Goal: Information Seeking & Learning: Learn about a topic

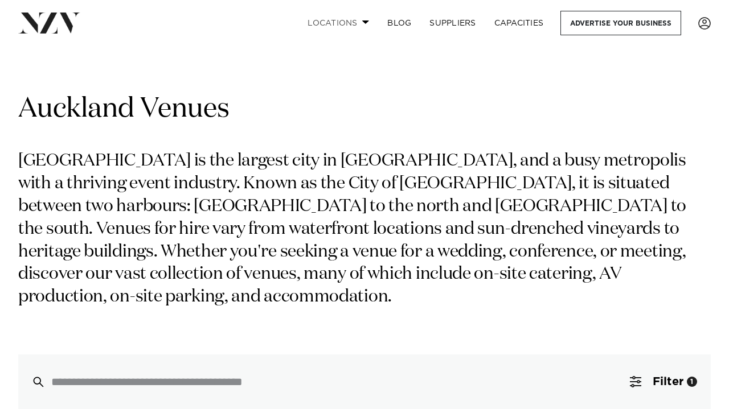
click at [363, 22] on span at bounding box center [365, 22] width 7 height 4
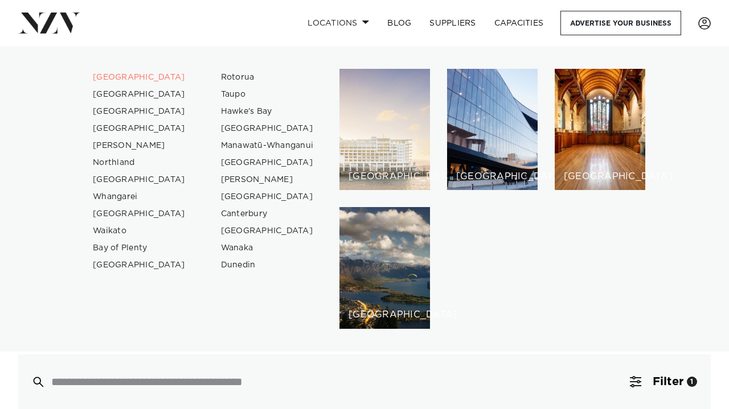
click at [356, 147] on div "[GEOGRAPHIC_DATA]" at bounding box center [384, 129] width 91 height 121
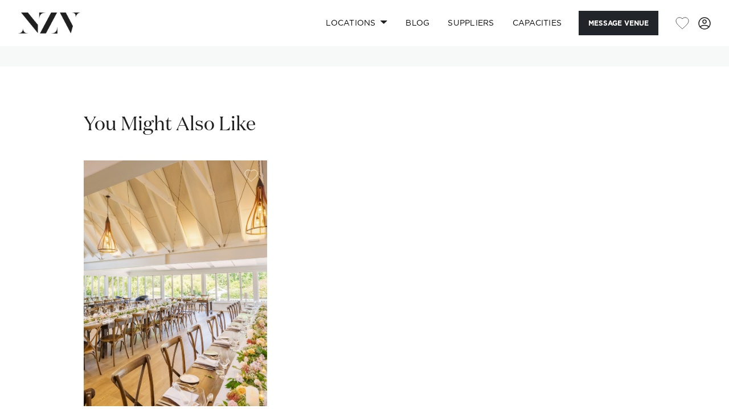
scroll to position [2873, 0]
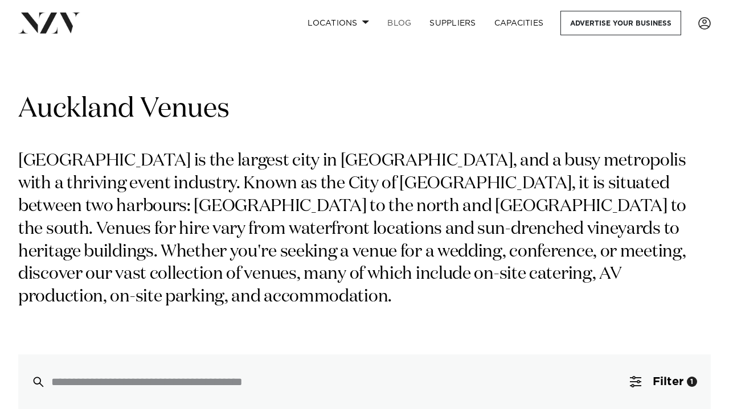
click at [406, 20] on link "BLOG" at bounding box center [399, 23] width 42 height 24
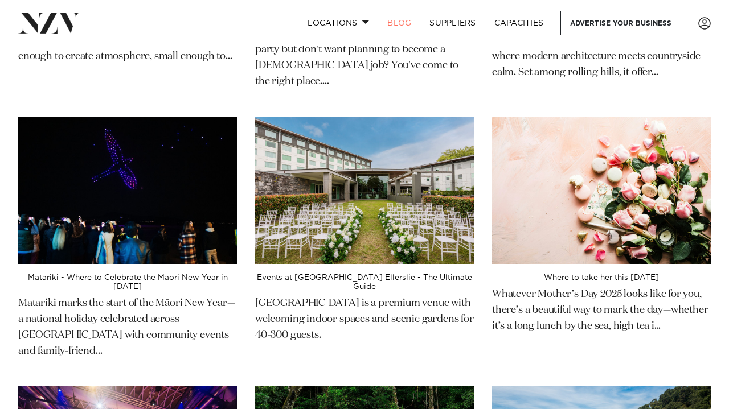
scroll to position [464, 0]
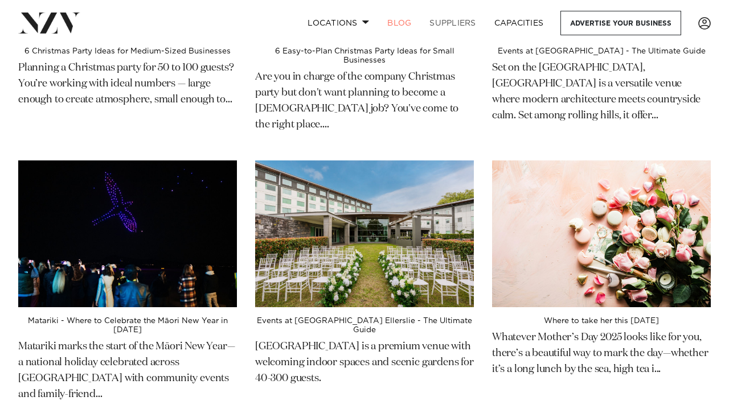
click at [458, 23] on link "SUPPLIERS" at bounding box center [452, 23] width 64 height 24
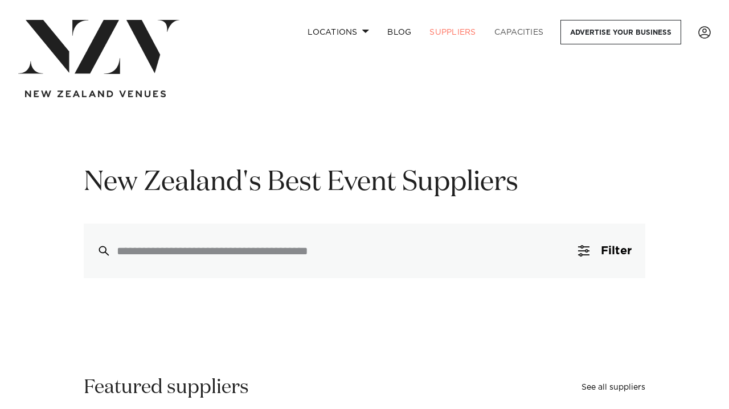
click at [506, 35] on link "Capacities" at bounding box center [519, 32] width 68 height 24
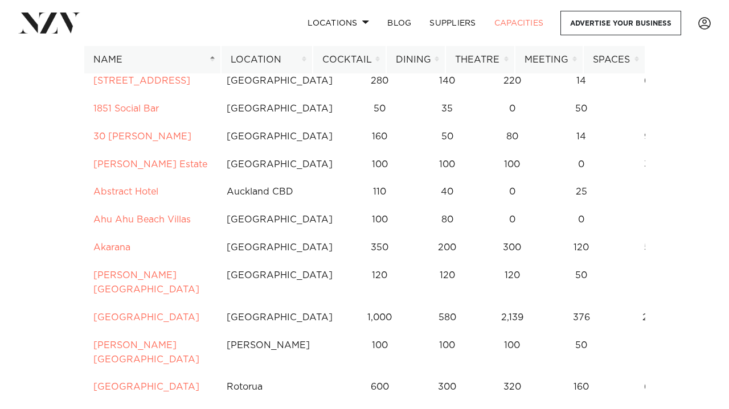
scroll to position [128, 0]
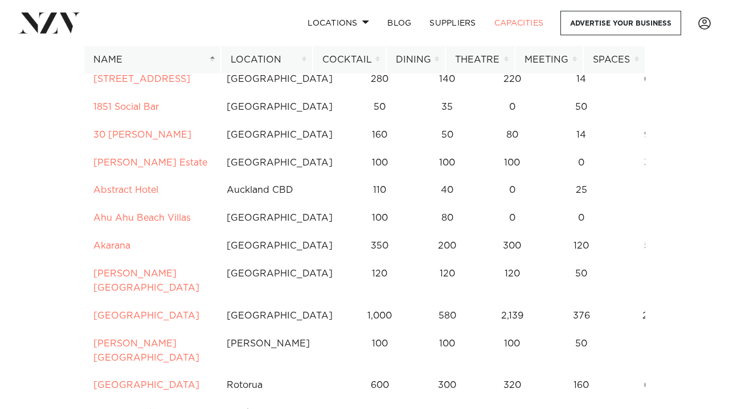
click at [214, 63] on th "Name" at bounding box center [152, 60] width 137 height 28
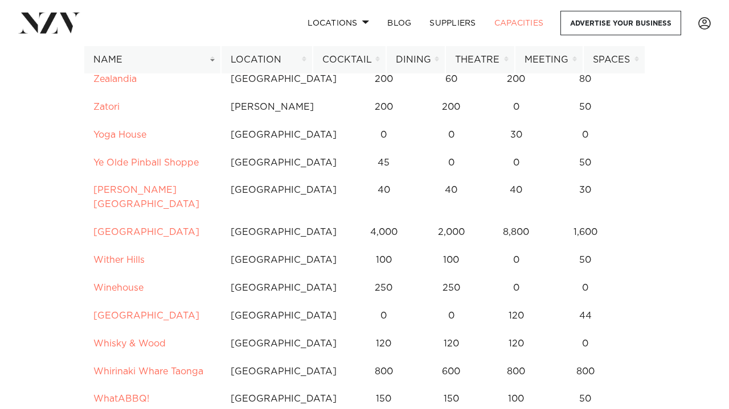
click at [213, 63] on th "Name" at bounding box center [152, 60] width 137 height 28
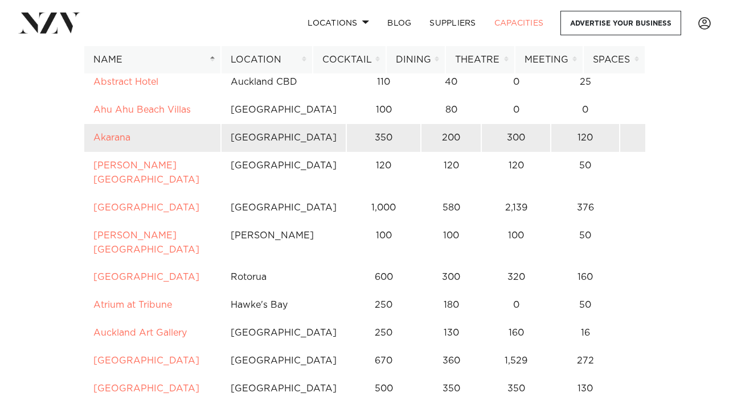
scroll to position [240, 0]
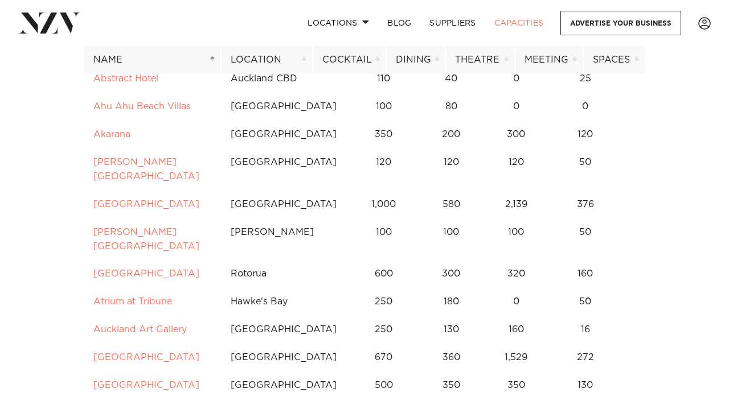
click at [304, 60] on th "Location" at bounding box center [267, 60] width 92 height 28
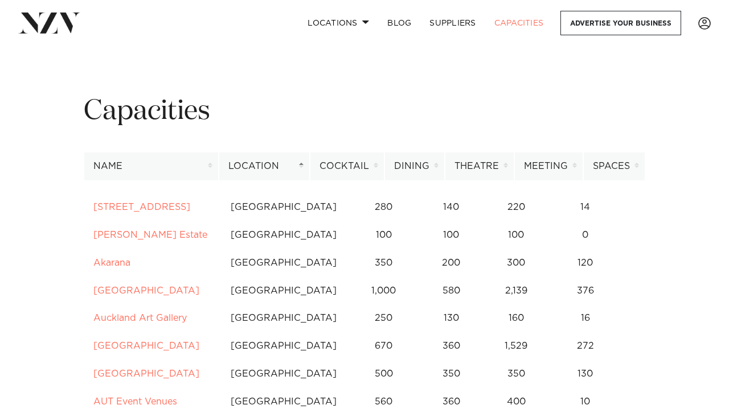
scroll to position [0, 0]
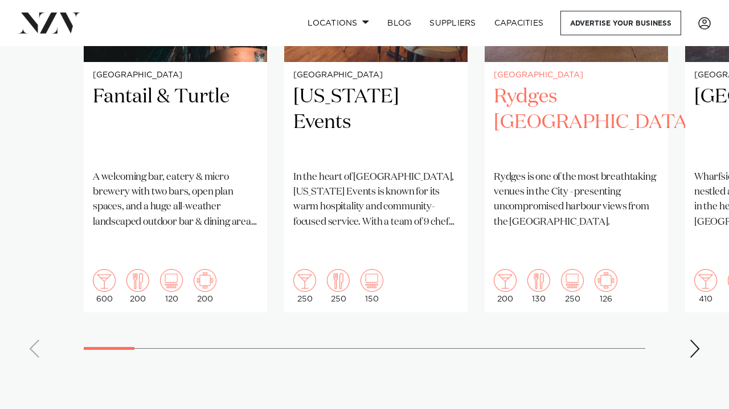
scroll to position [990, 0]
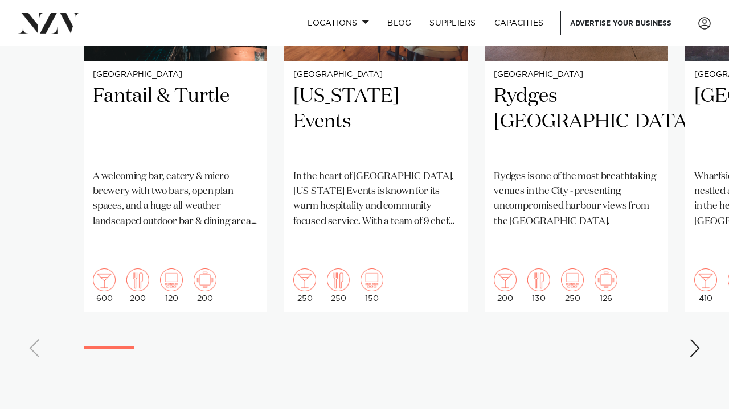
click at [695, 339] on div "Next slide" at bounding box center [694, 348] width 11 height 18
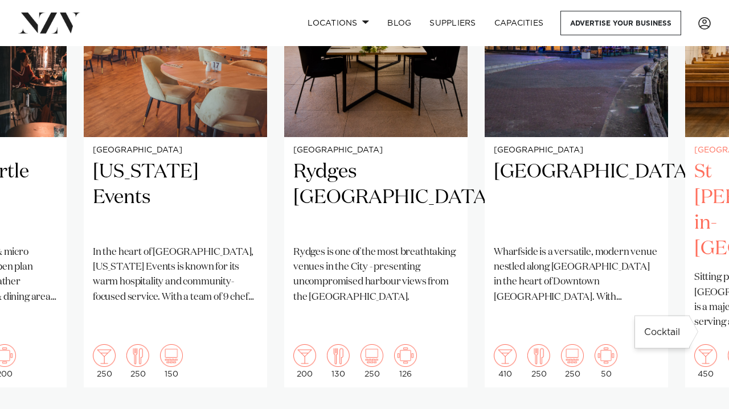
scroll to position [914, 0]
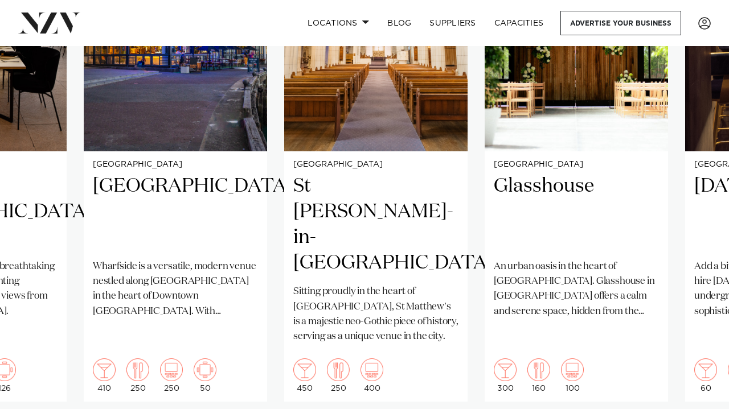
scroll to position [905, 0]
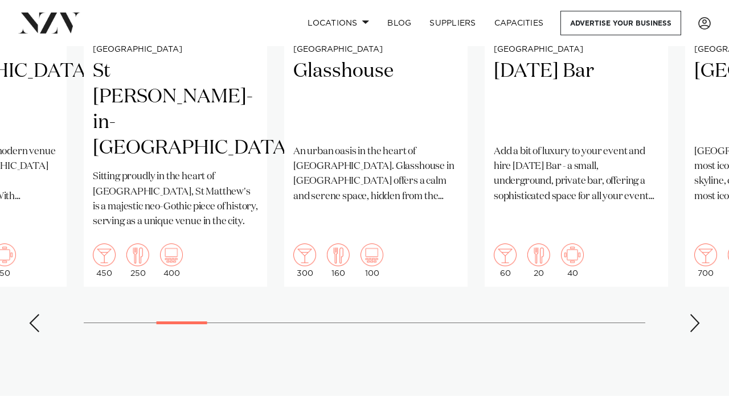
scroll to position [1023, 0]
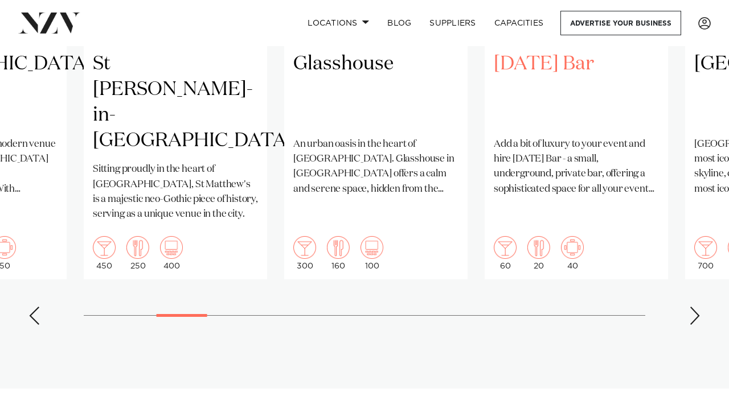
click at [557, 65] on h2 "[DATE] Bar" at bounding box center [576, 89] width 165 height 77
click at [698, 308] on div "Next slide" at bounding box center [697, 317] width 11 height 18
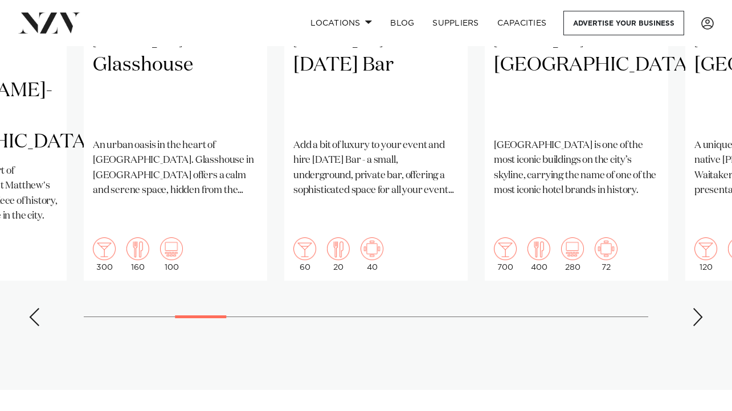
click at [698, 308] on div "Next slide" at bounding box center [697, 317] width 11 height 18
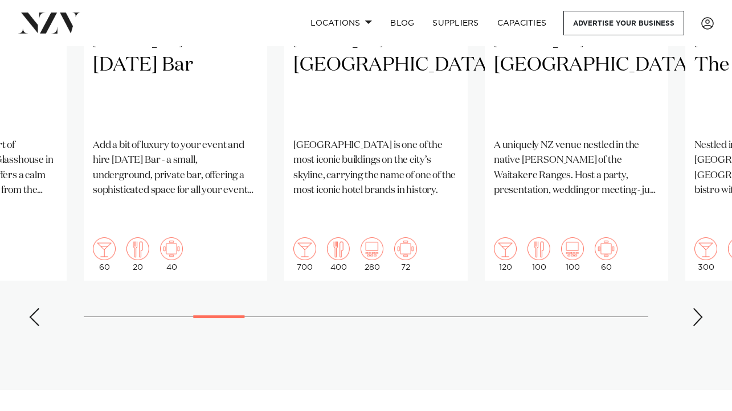
click at [698, 308] on div "Next slide" at bounding box center [697, 317] width 11 height 18
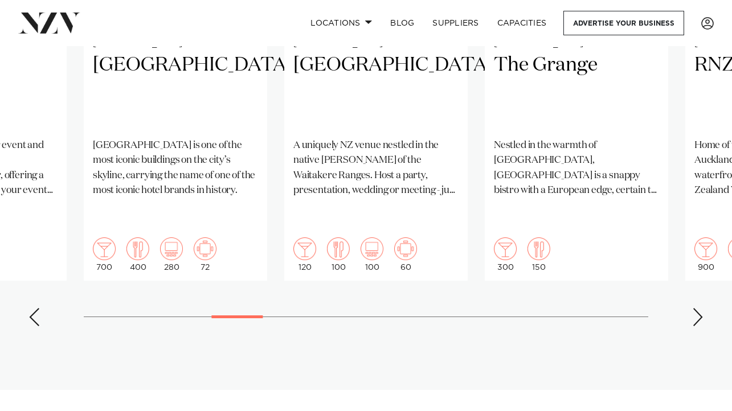
click at [698, 308] on div "Next slide" at bounding box center [697, 317] width 11 height 18
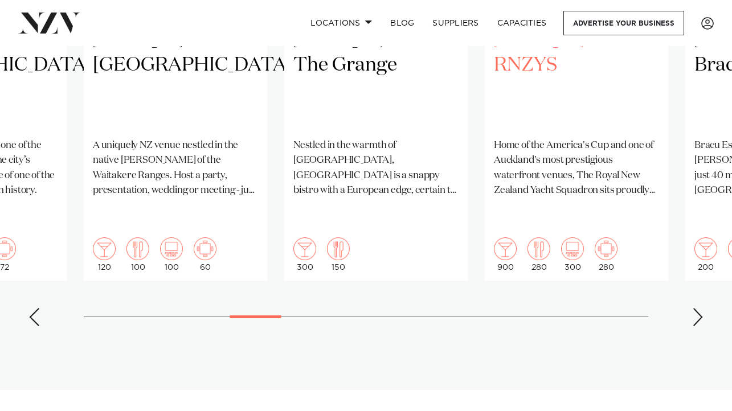
click at [533, 65] on h2 "RNZYS" at bounding box center [576, 90] width 165 height 77
click at [703, 289] on swiper-container "Auckland Fantail & Turtle A welcoming bar, eatery & micro brewery with two bars…" at bounding box center [366, 59] width 732 height 551
click at [700, 308] on div "Next slide" at bounding box center [697, 317] width 11 height 18
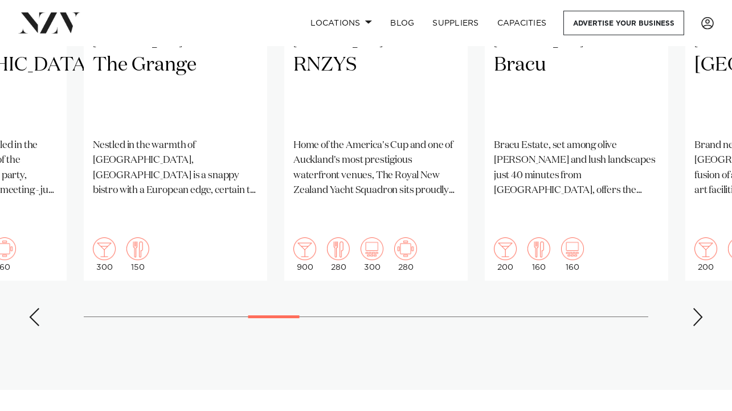
click at [700, 308] on div "Next slide" at bounding box center [697, 317] width 11 height 18
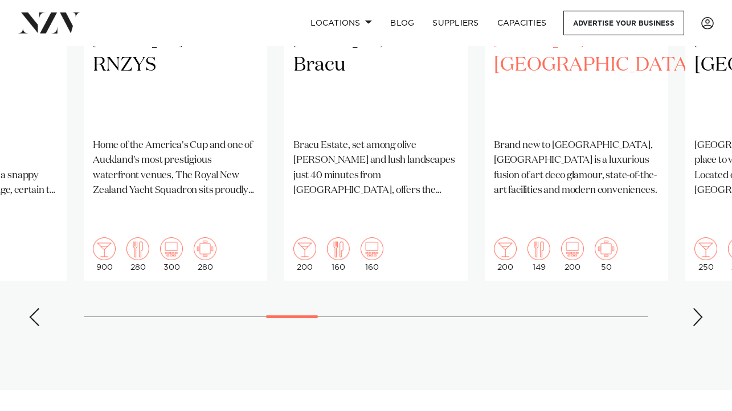
click at [550, 82] on h2 "SOHO Hotel Auckland" at bounding box center [576, 90] width 165 height 77
click at [697, 308] on div "Next slide" at bounding box center [697, 317] width 11 height 18
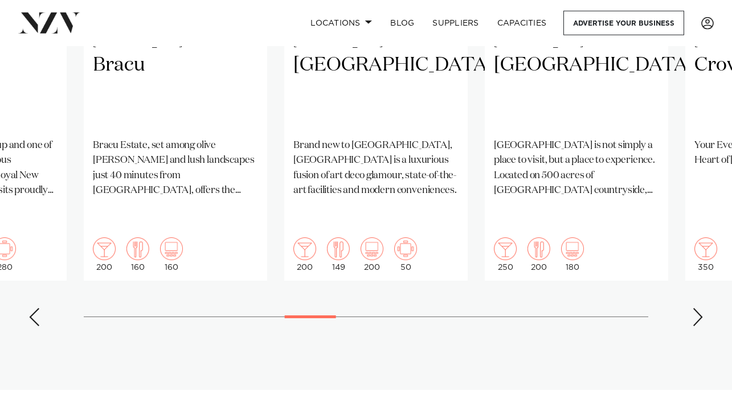
click at [697, 308] on div "Next slide" at bounding box center [697, 317] width 11 height 18
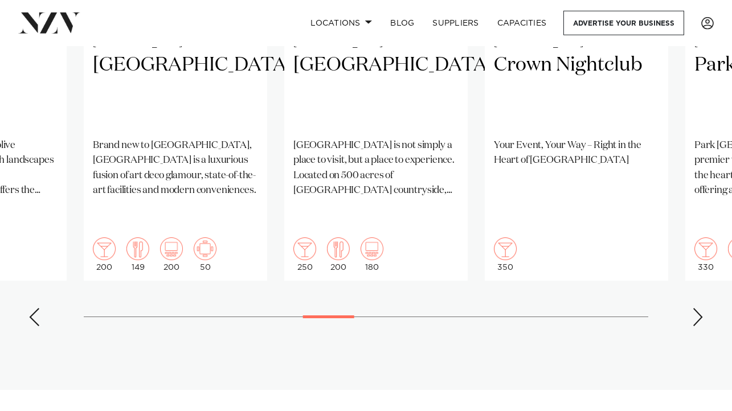
click at [697, 308] on div "Next slide" at bounding box center [697, 317] width 11 height 18
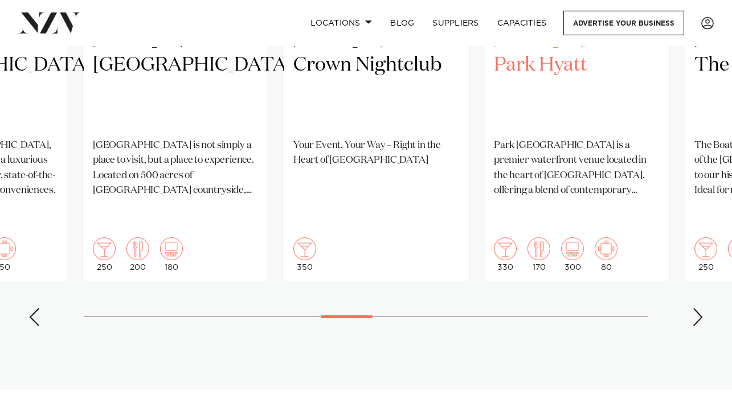
click at [553, 69] on h2 "Park Hyatt" at bounding box center [576, 90] width 165 height 77
click at [696, 308] on div "Next slide" at bounding box center [697, 317] width 11 height 18
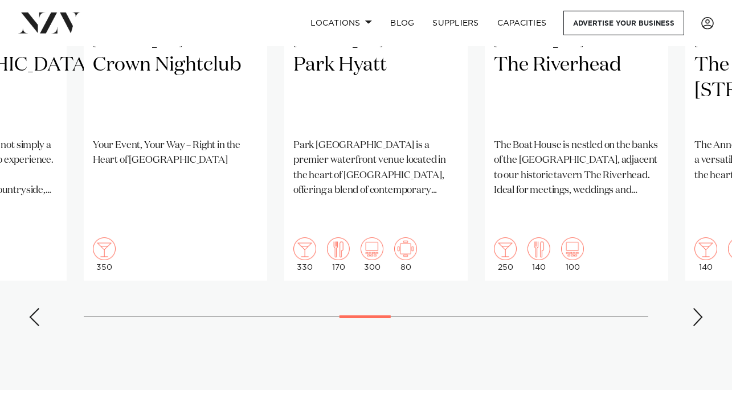
click at [695, 308] on div "Next slide" at bounding box center [697, 317] width 11 height 18
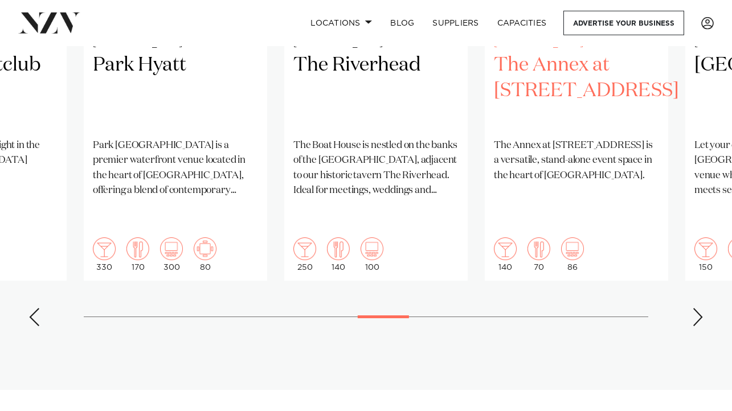
click at [536, 77] on h2 "The Annex at 10 Madden Street" at bounding box center [576, 90] width 165 height 77
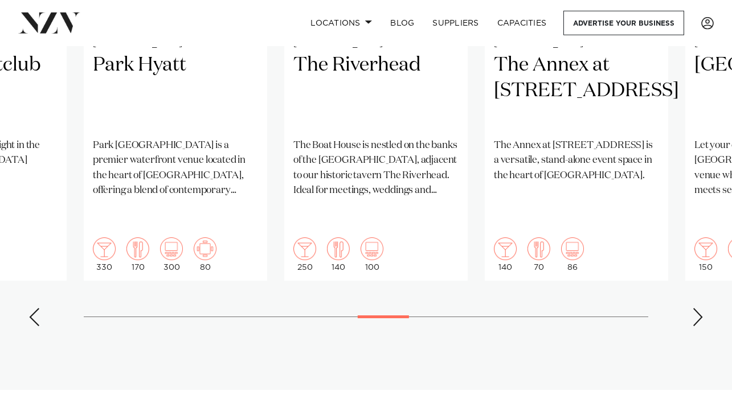
click at [701, 308] on div "Next slide" at bounding box center [697, 317] width 11 height 18
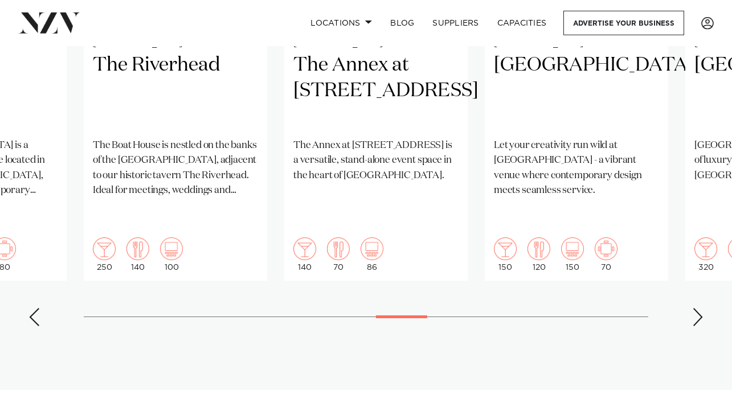
click at [701, 308] on div "Next slide" at bounding box center [697, 317] width 11 height 18
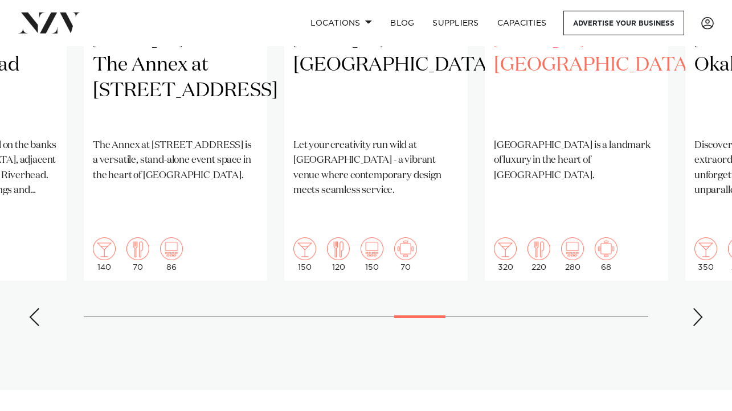
click at [551, 88] on h2 "JW Marriott Auckland" at bounding box center [576, 90] width 165 height 77
click at [698, 308] on div "Next slide" at bounding box center [697, 317] width 11 height 18
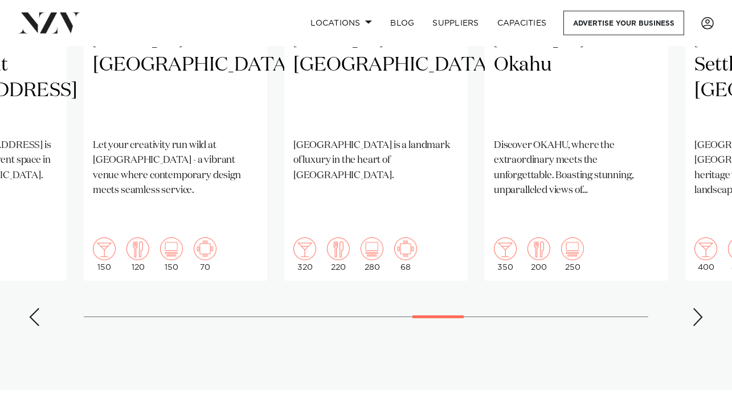
click at [699, 308] on div "Next slide" at bounding box center [697, 317] width 11 height 18
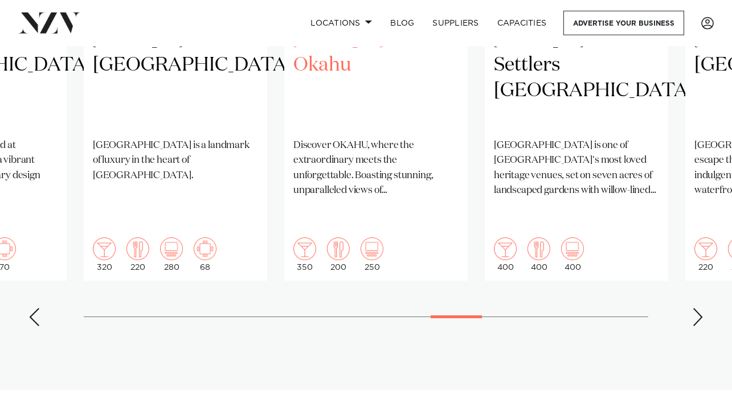
click at [330, 64] on h2 "Okahu" at bounding box center [375, 90] width 165 height 77
click at [696, 308] on div "Next slide" at bounding box center [697, 317] width 11 height 18
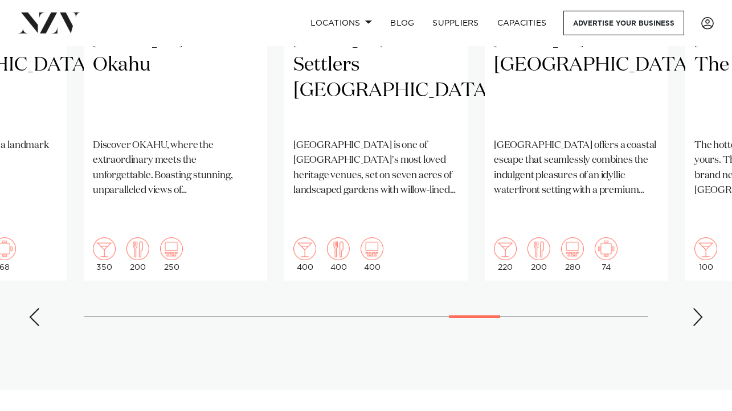
click at [696, 308] on div "Next slide" at bounding box center [697, 317] width 11 height 18
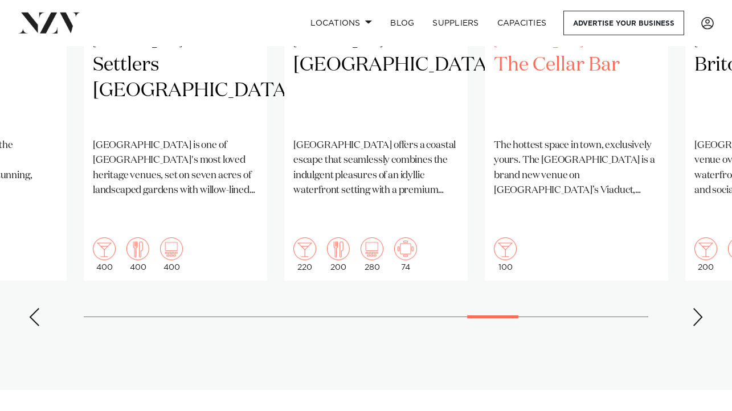
click at [536, 62] on h2 "The Cellar Bar" at bounding box center [576, 90] width 165 height 77
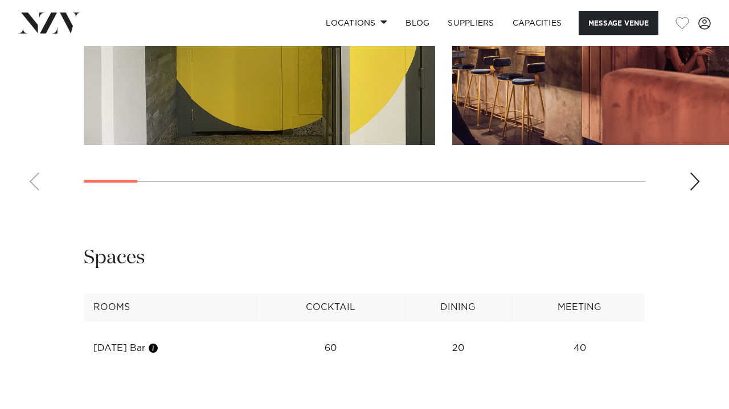
scroll to position [1158, 0]
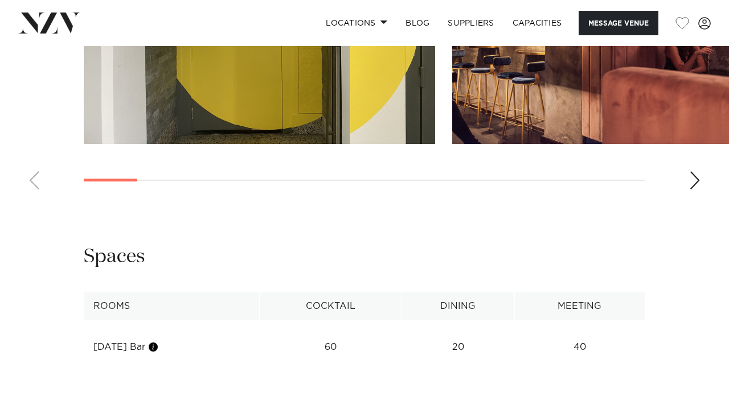
click at [698, 171] on div "Next slide" at bounding box center [694, 180] width 11 height 18
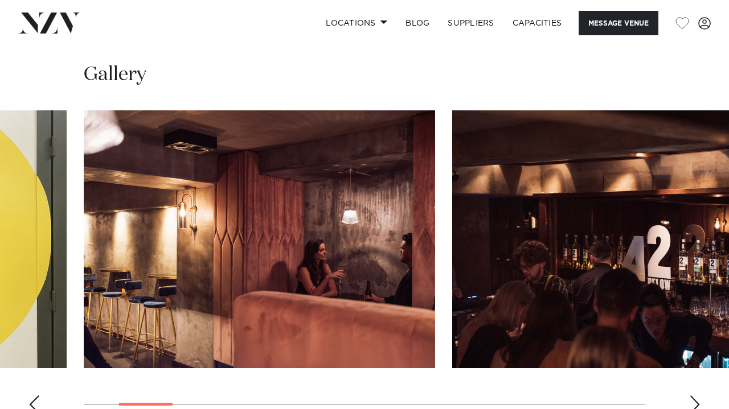
scroll to position [950, 0]
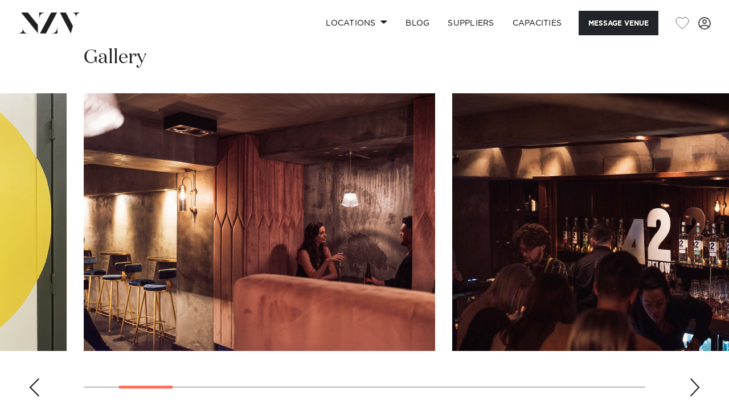
click at [699, 379] on div "Next slide" at bounding box center [694, 388] width 11 height 18
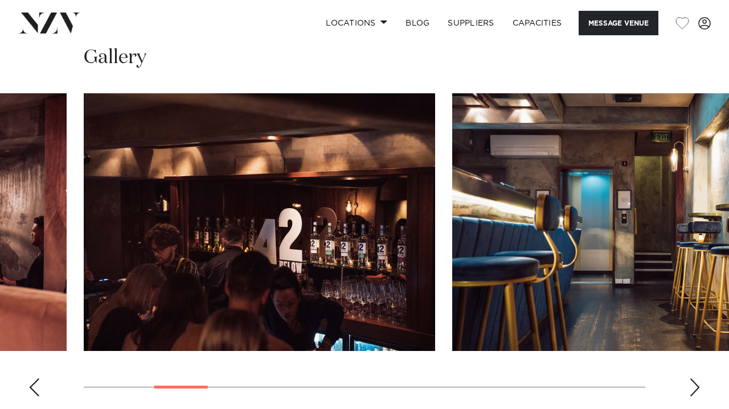
click at [699, 379] on div "Next slide" at bounding box center [694, 388] width 11 height 18
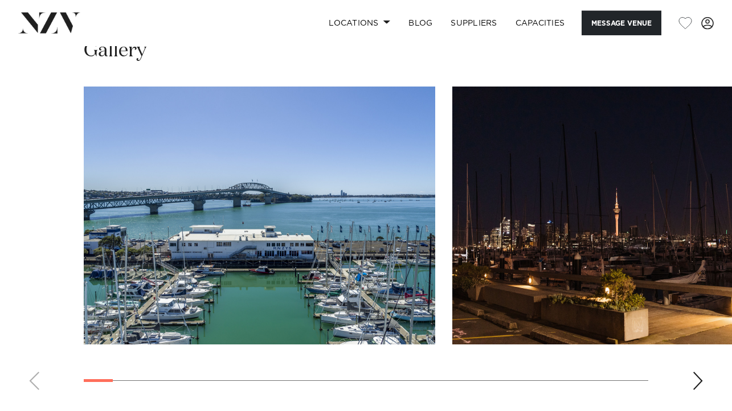
scroll to position [1149, 0]
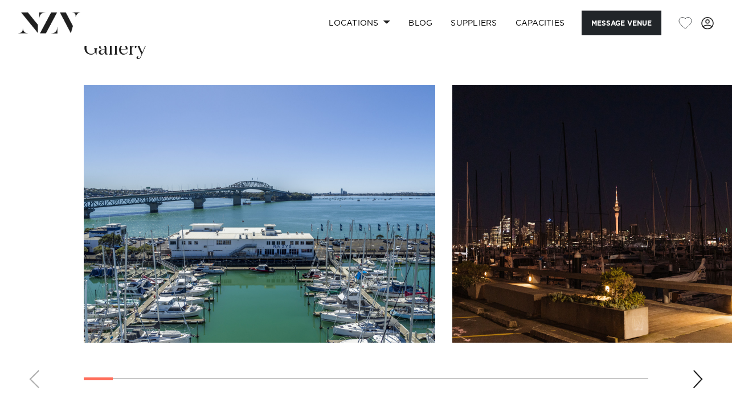
click at [697, 370] on div "Next slide" at bounding box center [697, 379] width 11 height 18
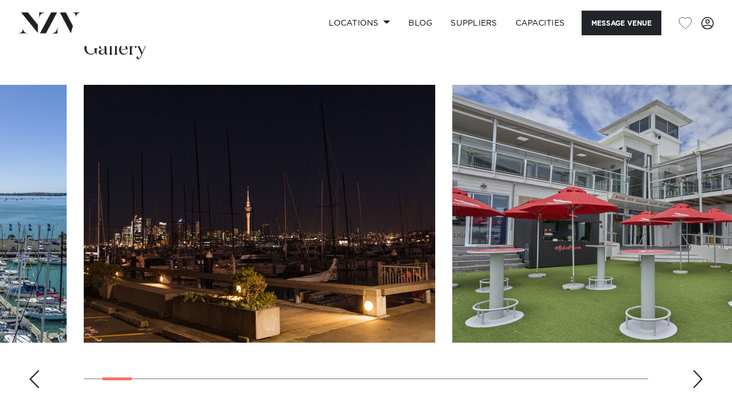
click at [697, 370] on div "Next slide" at bounding box center [697, 379] width 11 height 18
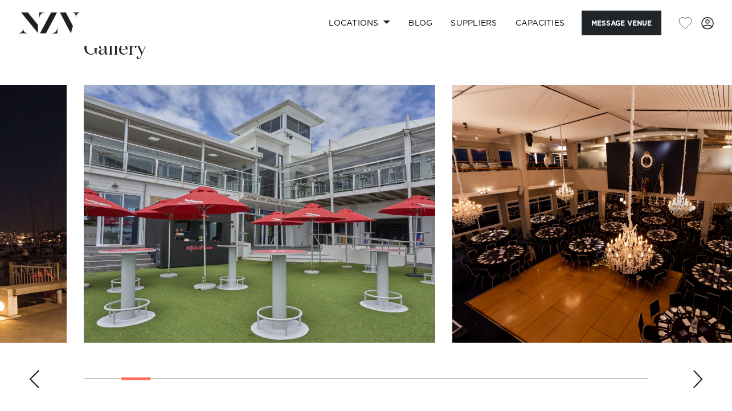
click at [697, 370] on div "Next slide" at bounding box center [697, 379] width 11 height 18
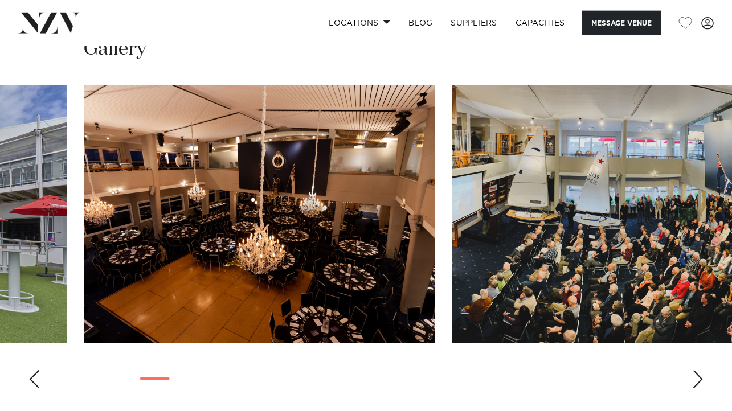
click at [697, 370] on div "Next slide" at bounding box center [697, 379] width 11 height 18
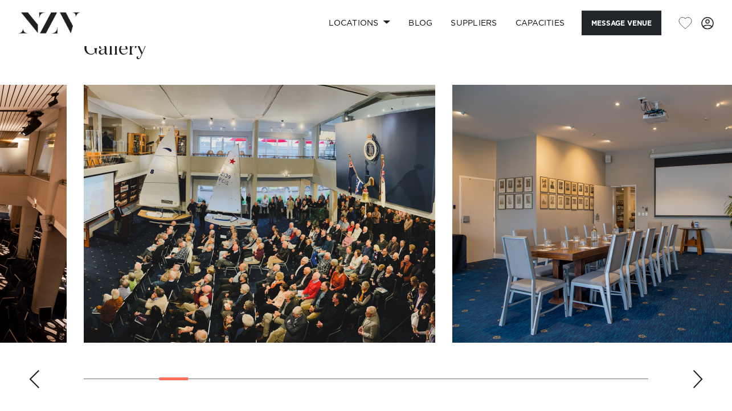
click at [697, 370] on div "Next slide" at bounding box center [697, 379] width 11 height 18
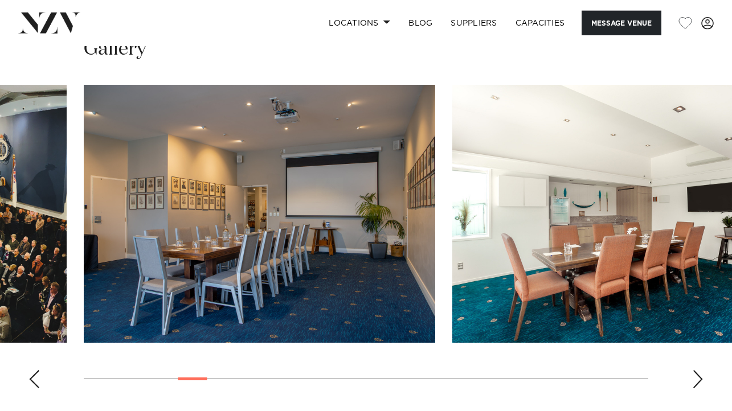
click at [696, 370] on div "Next slide" at bounding box center [697, 379] width 11 height 18
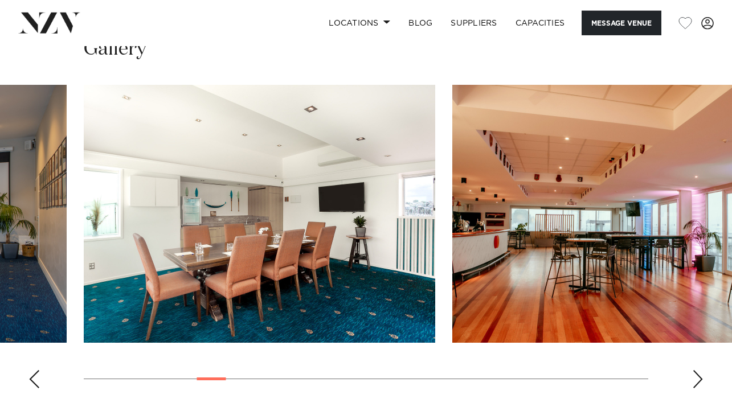
click at [696, 370] on div "Next slide" at bounding box center [697, 379] width 11 height 18
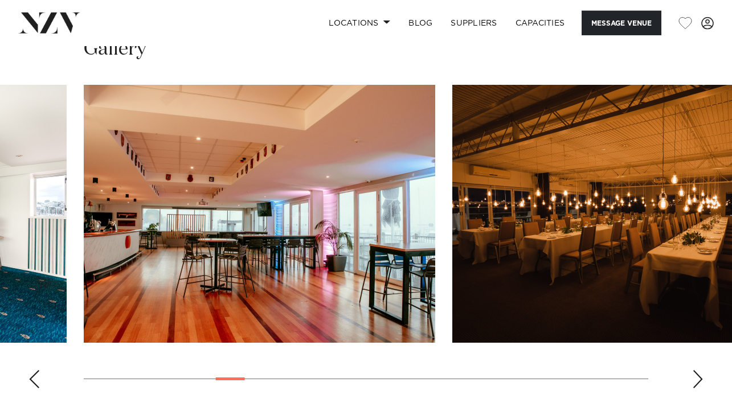
click at [696, 370] on div "Next slide" at bounding box center [697, 379] width 11 height 18
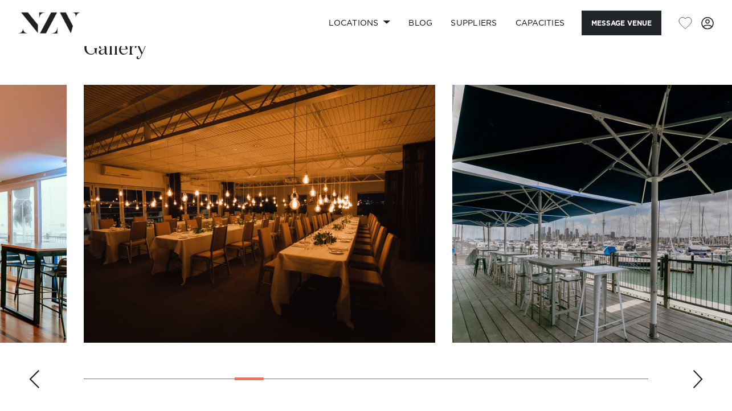
click at [696, 370] on div "Next slide" at bounding box center [697, 379] width 11 height 18
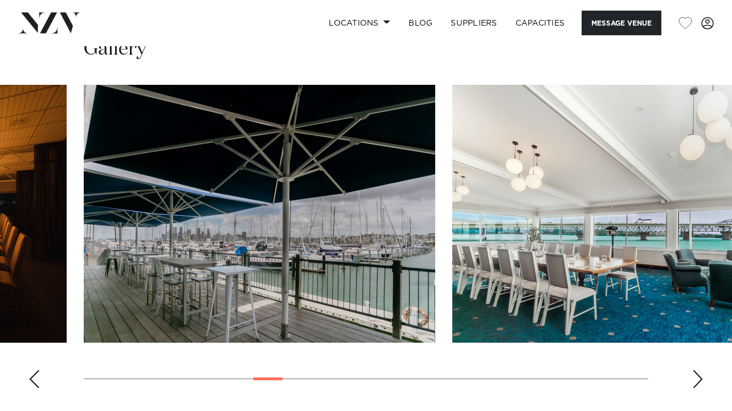
click at [696, 370] on div "Next slide" at bounding box center [697, 379] width 11 height 18
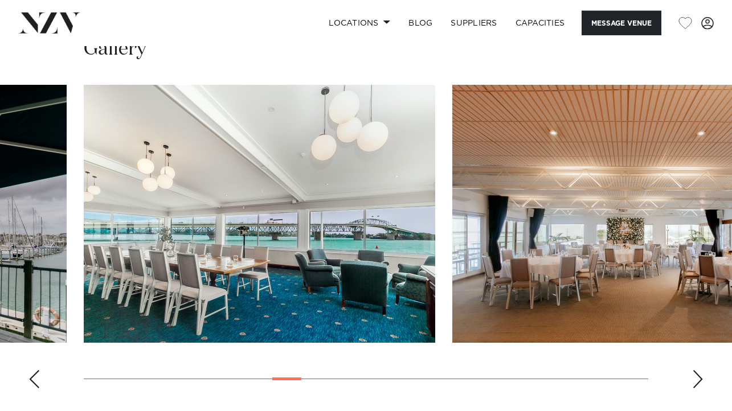
click at [696, 370] on div "Next slide" at bounding box center [697, 379] width 11 height 18
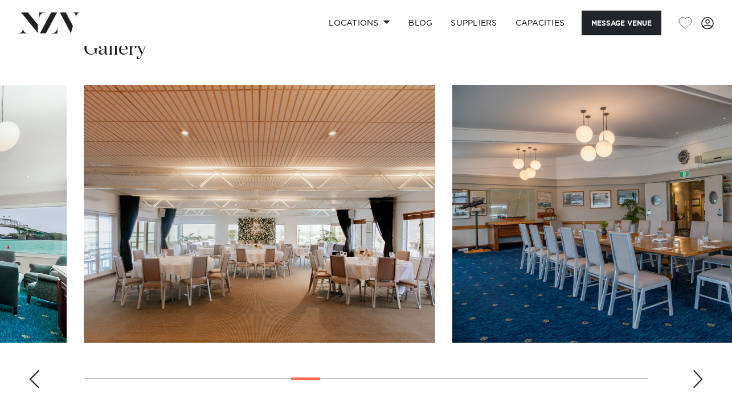
click at [696, 370] on div "Next slide" at bounding box center [697, 379] width 11 height 18
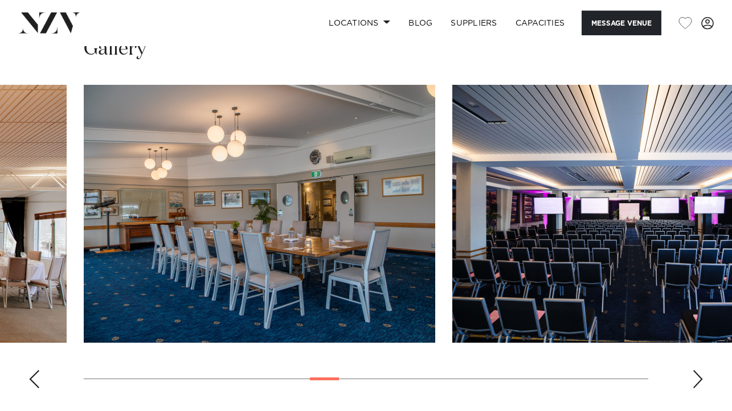
click at [696, 370] on div "Next slide" at bounding box center [697, 379] width 11 height 18
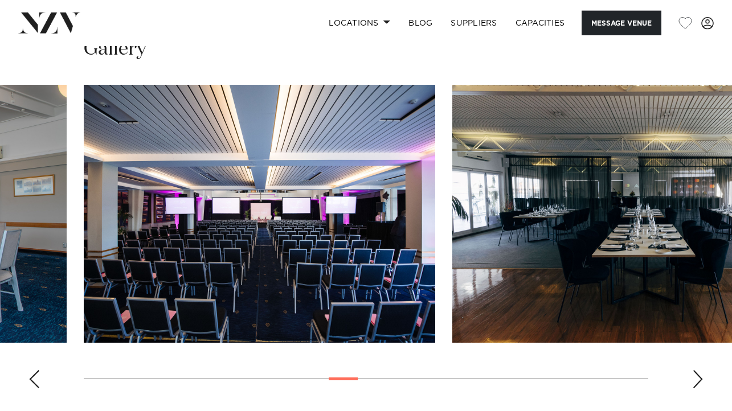
click at [696, 370] on div "Next slide" at bounding box center [697, 379] width 11 height 18
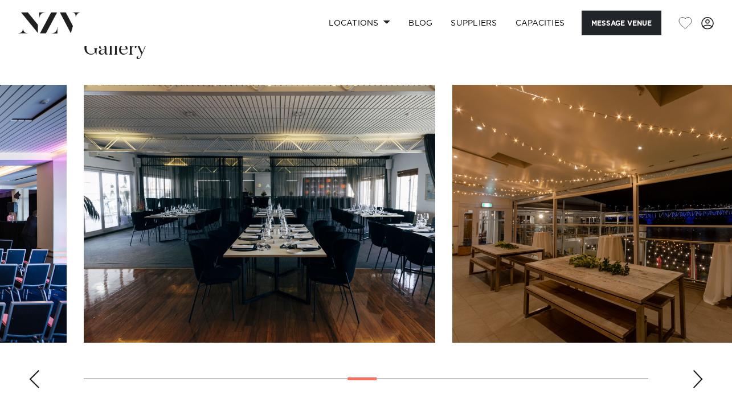
click at [696, 370] on div "Next slide" at bounding box center [697, 379] width 11 height 18
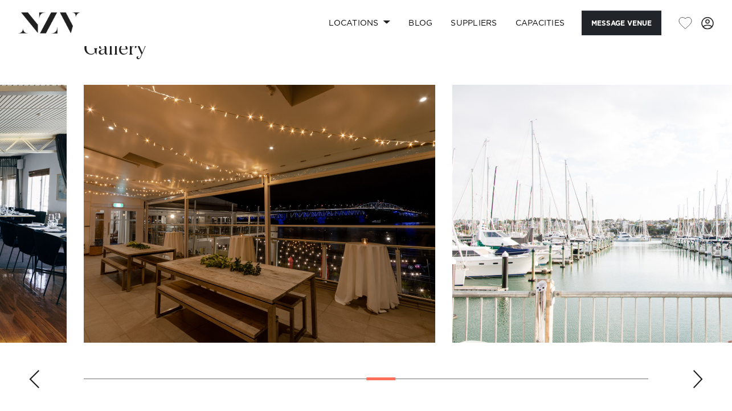
click at [696, 370] on div "Next slide" at bounding box center [697, 379] width 11 height 18
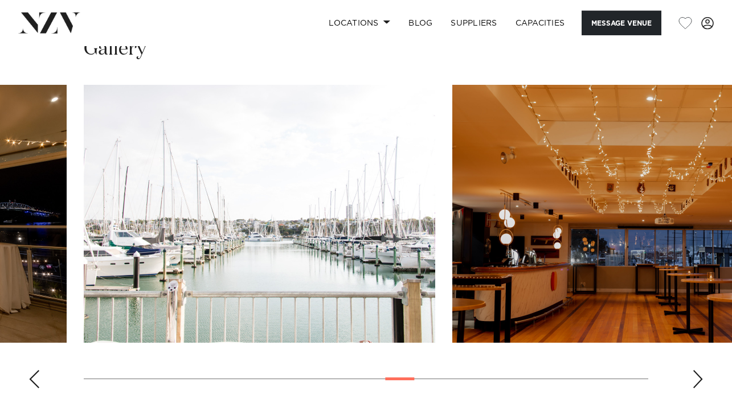
click at [696, 370] on div "Next slide" at bounding box center [697, 379] width 11 height 18
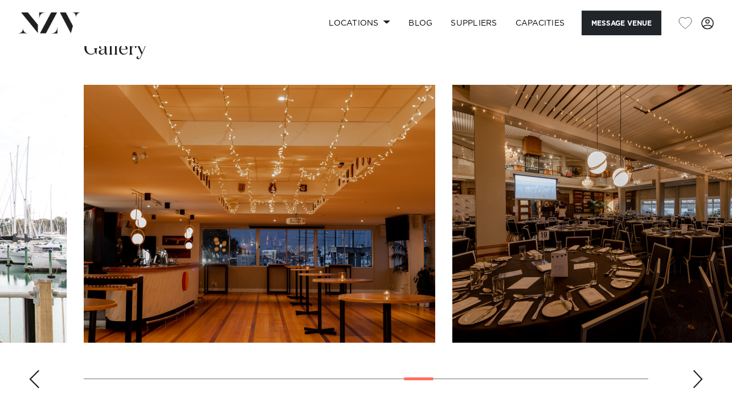
click at [696, 370] on div "Next slide" at bounding box center [697, 379] width 11 height 18
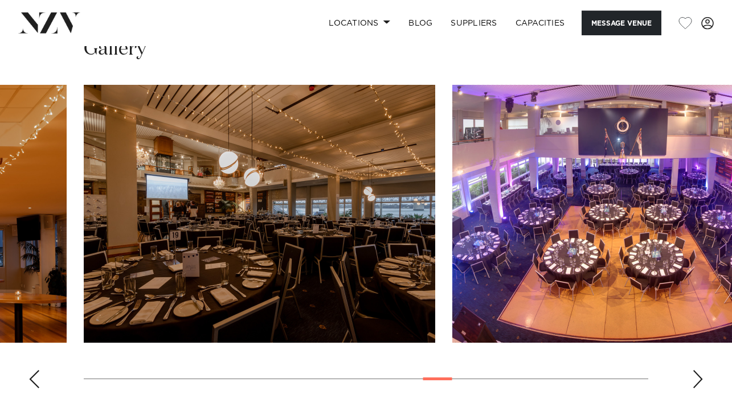
click at [696, 370] on div "Next slide" at bounding box center [697, 379] width 11 height 18
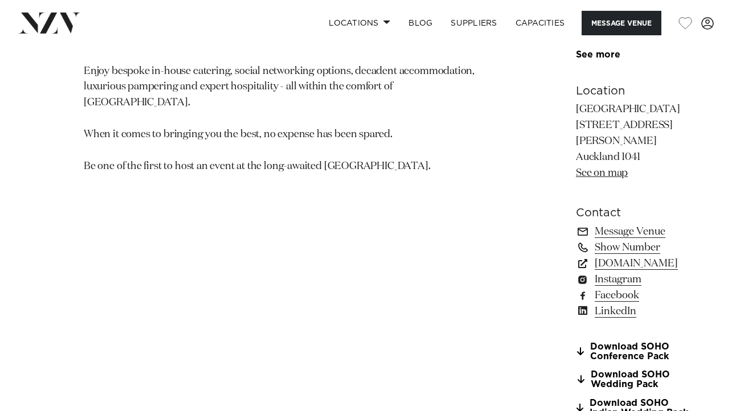
scroll to position [748, 0]
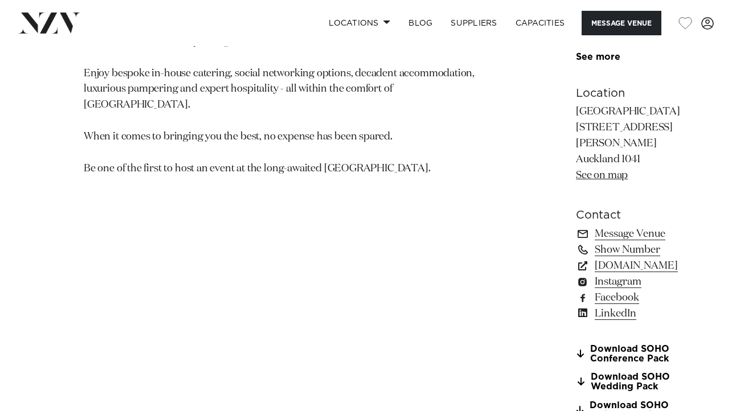
click at [576, 170] on link "See on map" at bounding box center [602, 175] width 52 height 10
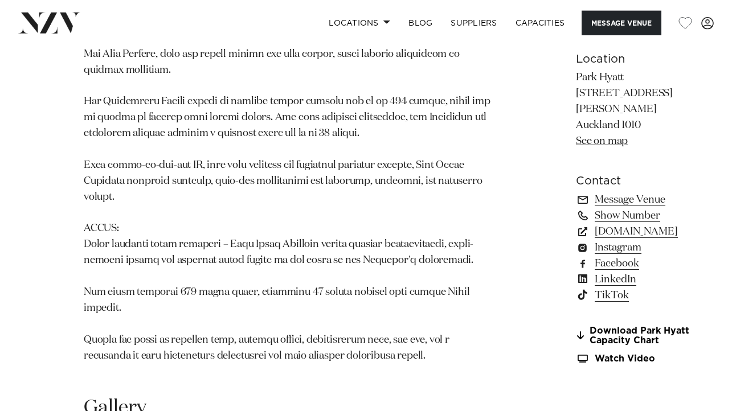
scroll to position [961, 0]
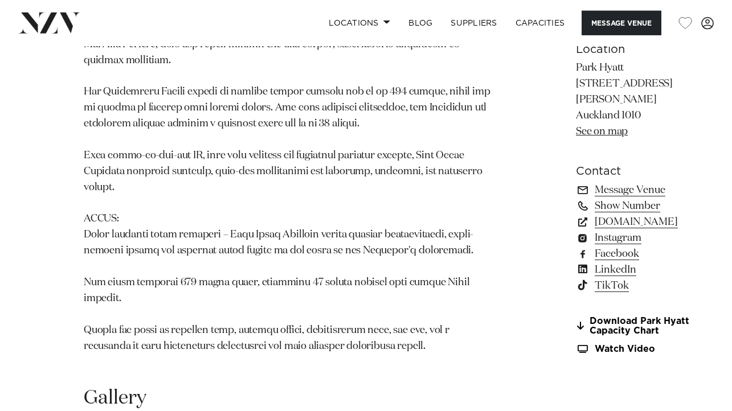
click at [576, 137] on link "See on map" at bounding box center [602, 131] width 52 height 10
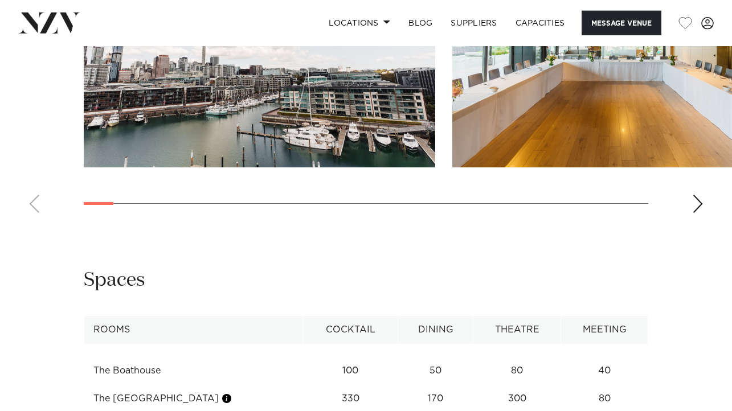
scroll to position [1487, 0]
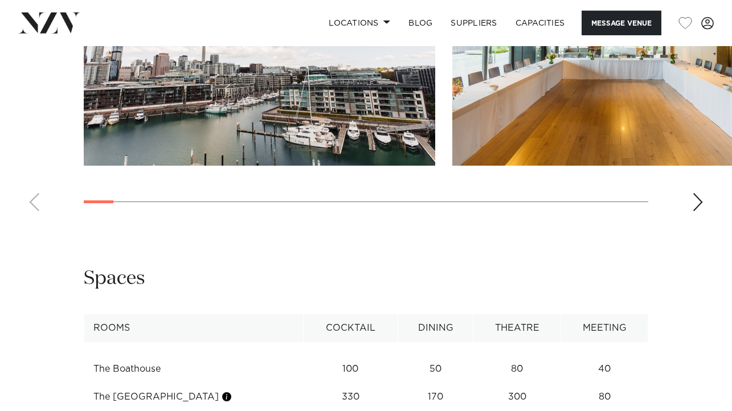
click at [699, 211] on div "Next slide" at bounding box center [697, 202] width 11 height 18
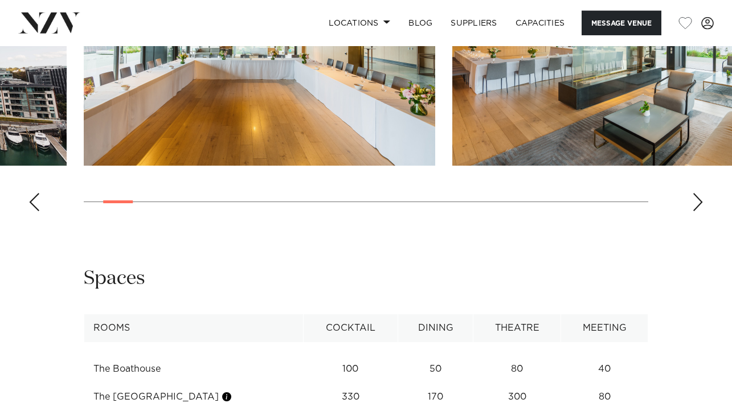
click at [699, 211] on div "Next slide" at bounding box center [697, 202] width 11 height 18
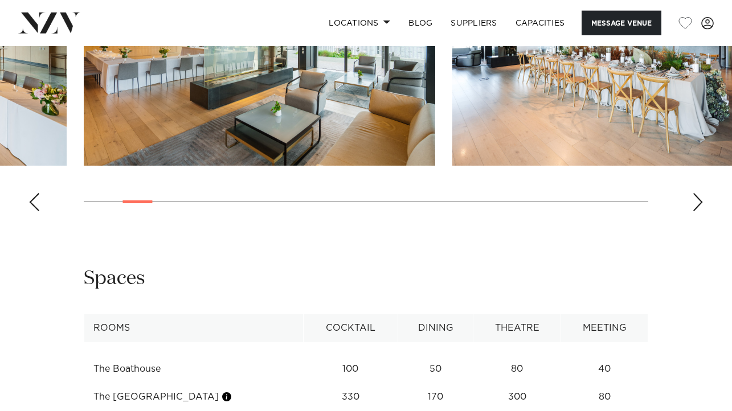
click at [699, 211] on div "Next slide" at bounding box center [697, 202] width 11 height 18
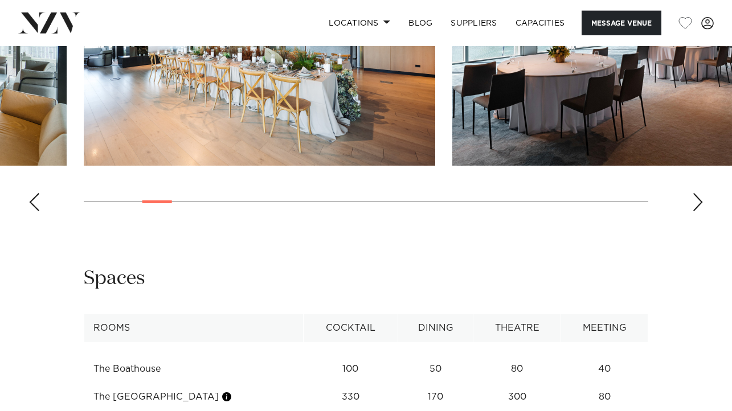
click at [699, 211] on div "Next slide" at bounding box center [697, 202] width 11 height 18
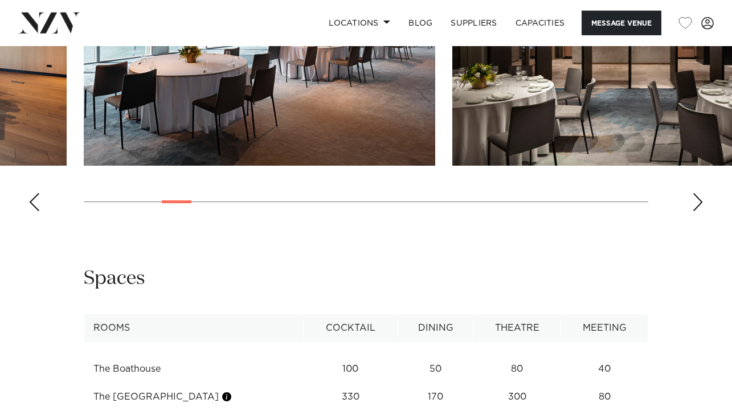
click at [699, 211] on div "Next slide" at bounding box center [697, 202] width 11 height 18
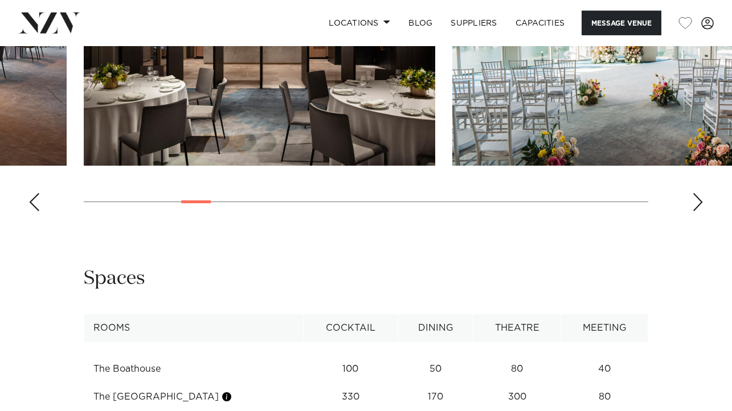
click at [699, 211] on div "Next slide" at bounding box center [697, 202] width 11 height 18
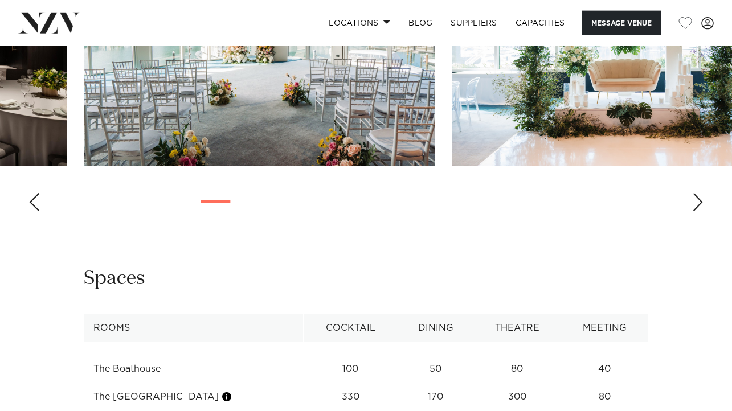
click at [699, 211] on div "Next slide" at bounding box center [697, 202] width 11 height 18
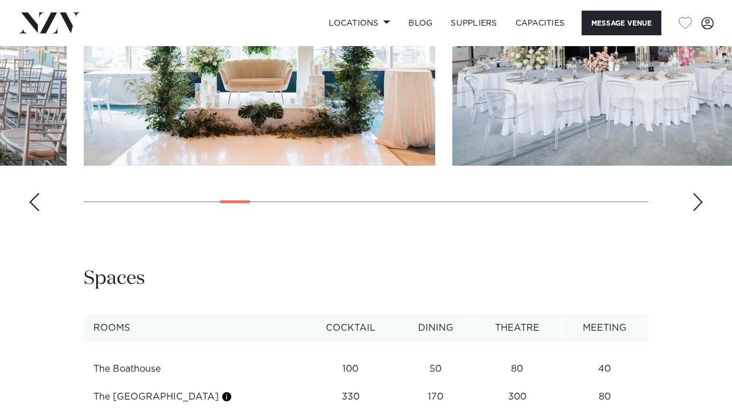
click at [699, 211] on div "Next slide" at bounding box center [697, 202] width 11 height 18
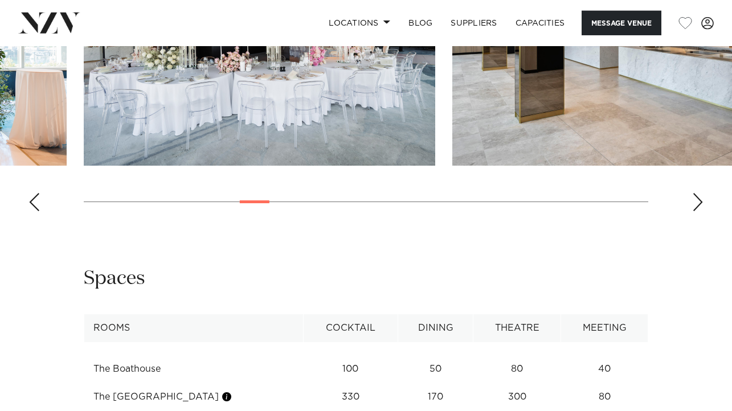
click at [699, 211] on div "Next slide" at bounding box center [697, 202] width 11 height 18
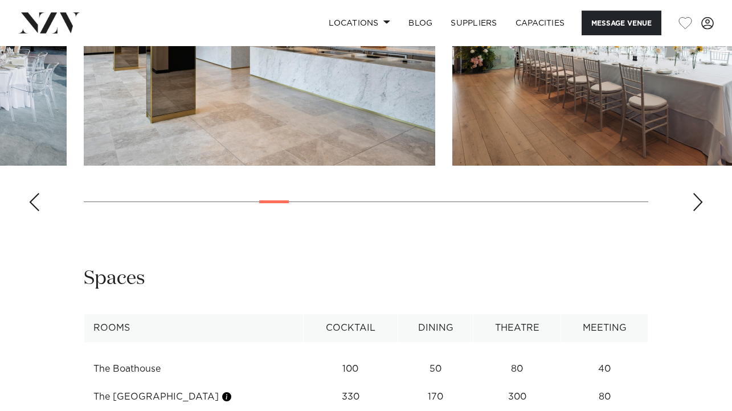
click at [699, 211] on div "Next slide" at bounding box center [697, 202] width 11 height 18
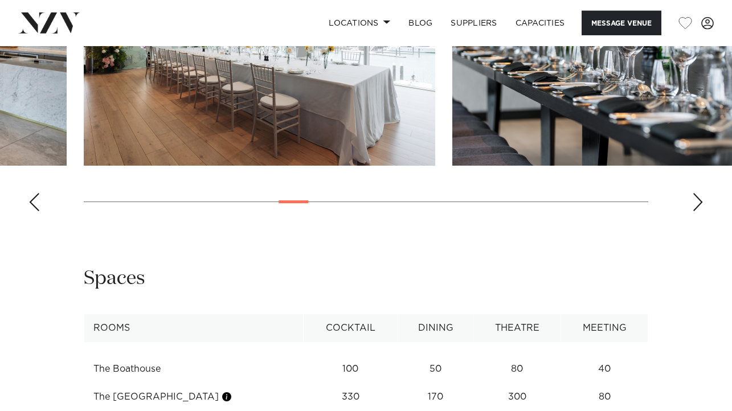
click at [700, 211] on div "Next slide" at bounding box center [697, 202] width 11 height 18
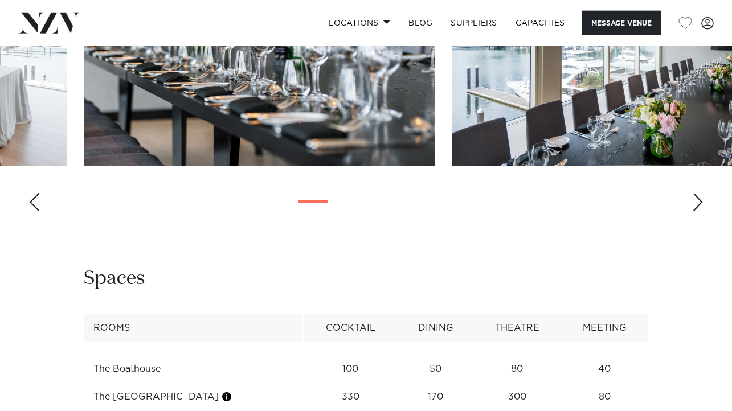
click at [700, 211] on div "Next slide" at bounding box center [697, 202] width 11 height 18
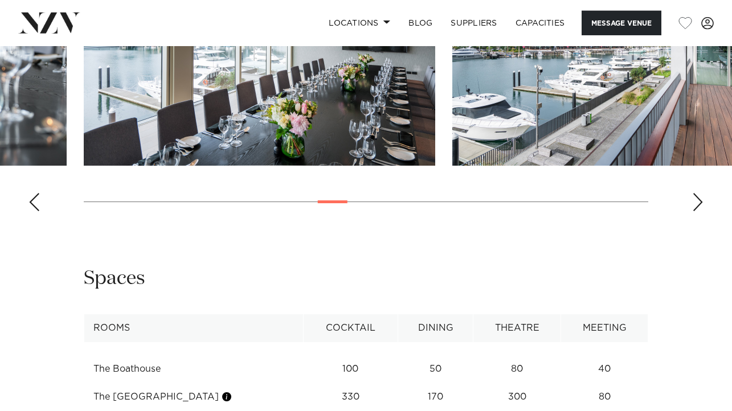
click at [700, 211] on div "Next slide" at bounding box center [697, 202] width 11 height 18
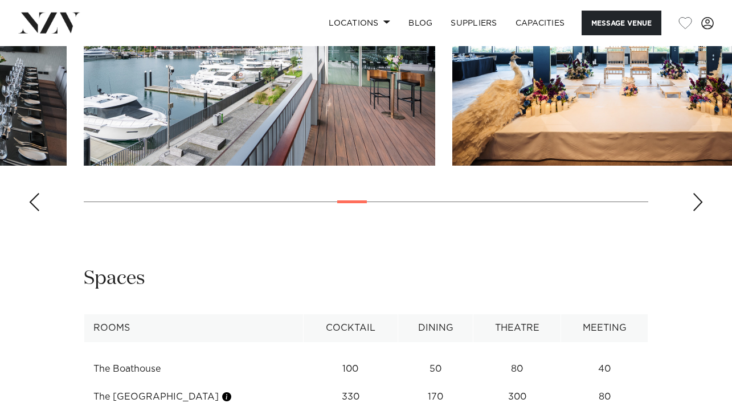
click at [700, 211] on div "Next slide" at bounding box center [697, 202] width 11 height 18
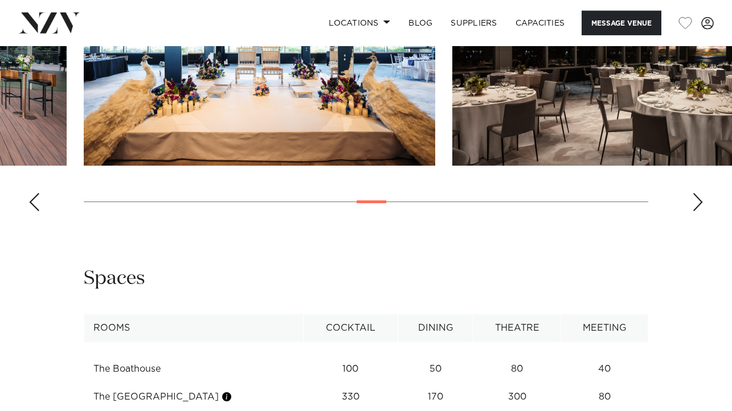
click at [700, 211] on div "Next slide" at bounding box center [697, 202] width 11 height 18
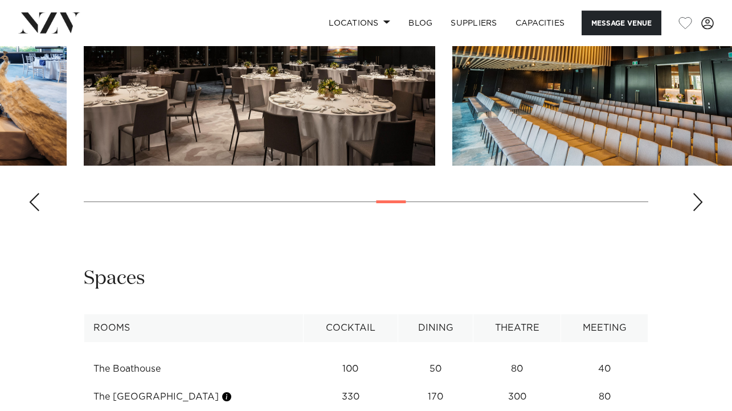
click at [700, 211] on div "Next slide" at bounding box center [697, 202] width 11 height 18
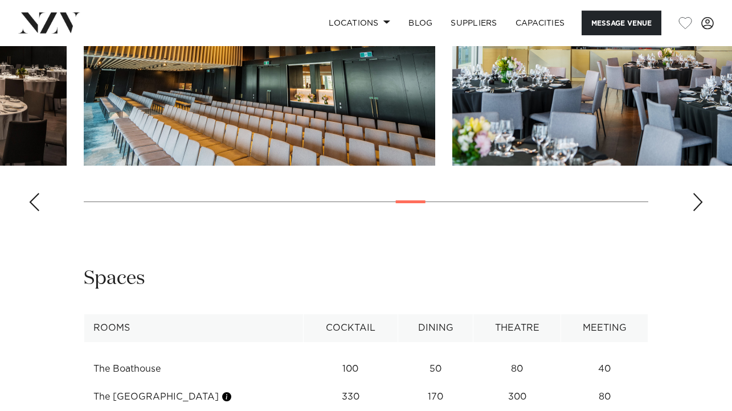
click at [700, 211] on div "Next slide" at bounding box center [697, 202] width 11 height 18
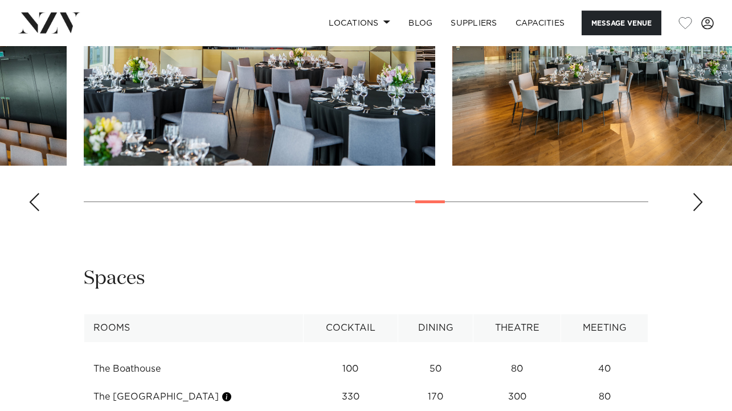
click at [700, 211] on div "Next slide" at bounding box center [697, 202] width 11 height 18
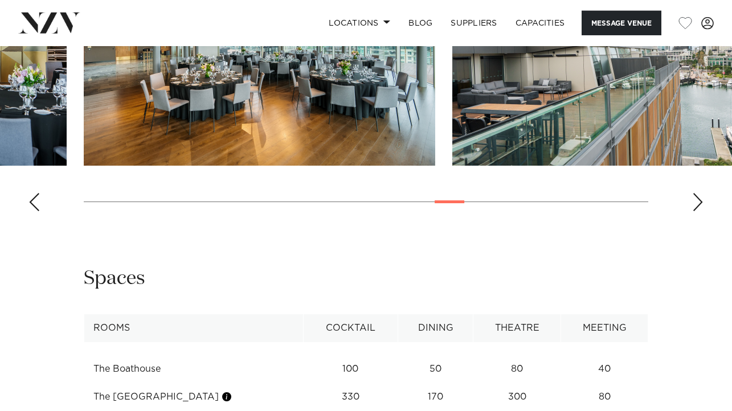
click at [700, 211] on div "Next slide" at bounding box center [697, 202] width 11 height 18
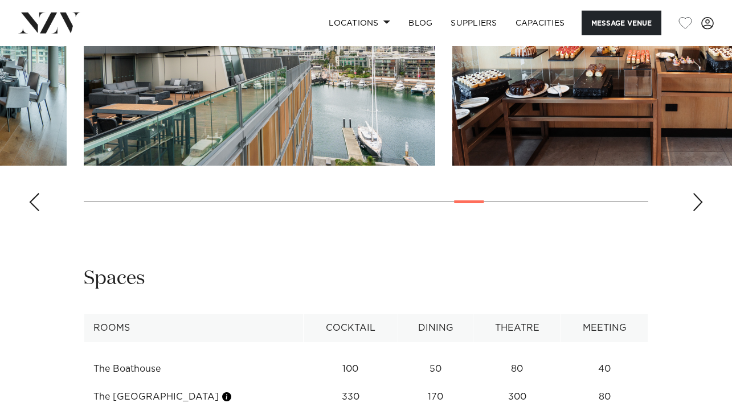
click at [700, 211] on div "Next slide" at bounding box center [697, 202] width 11 height 18
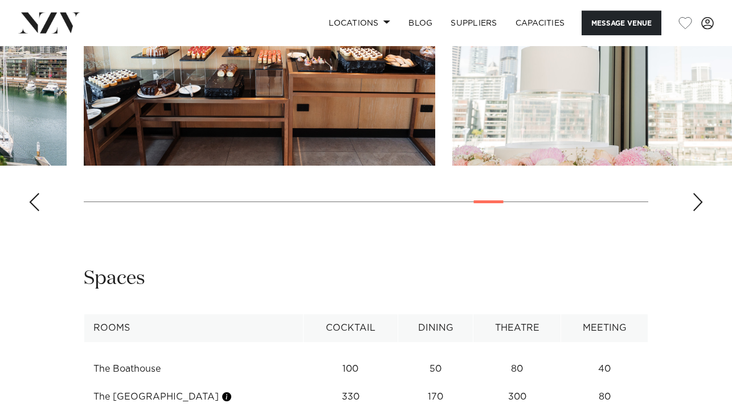
click at [700, 211] on div "Next slide" at bounding box center [697, 202] width 11 height 18
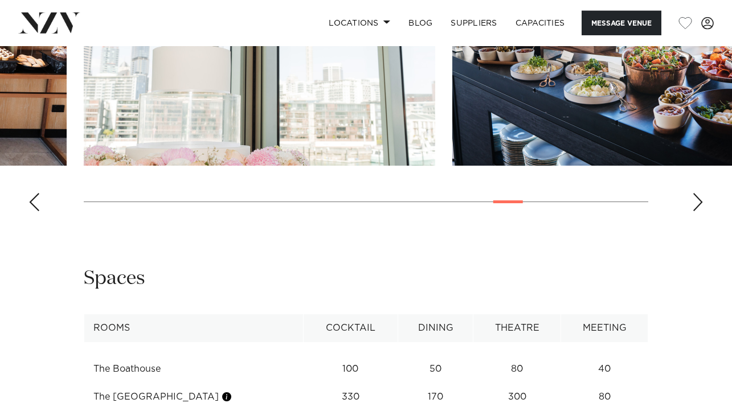
click at [700, 211] on div "Next slide" at bounding box center [697, 202] width 11 height 18
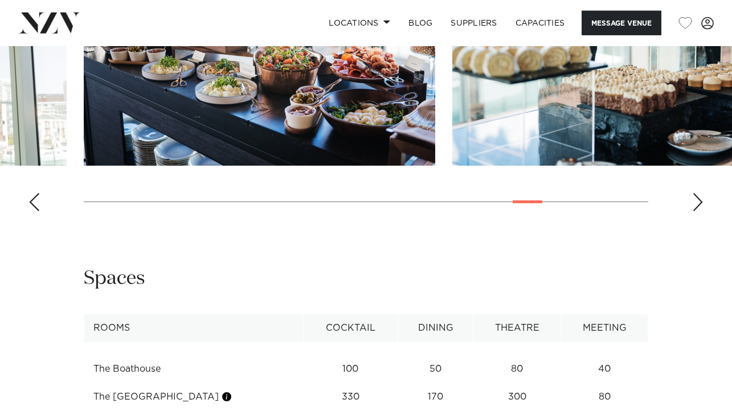
click at [700, 211] on div "Next slide" at bounding box center [697, 202] width 11 height 18
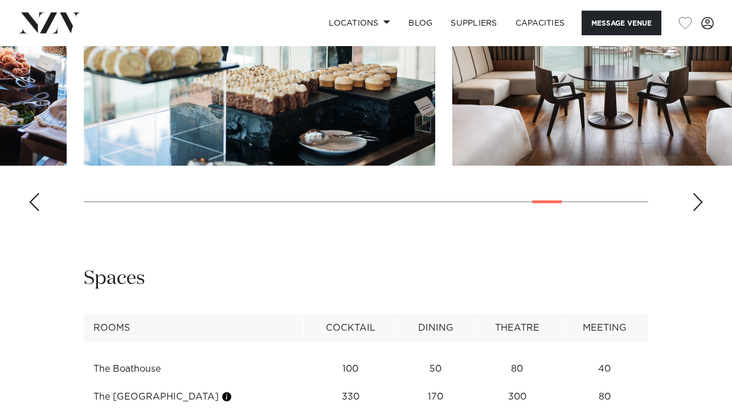
click at [700, 211] on div "Next slide" at bounding box center [697, 202] width 11 height 18
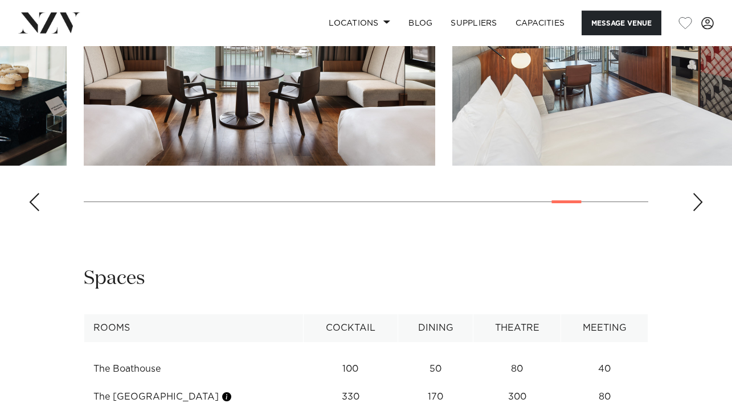
click at [700, 211] on div "Next slide" at bounding box center [697, 202] width 11 height 18
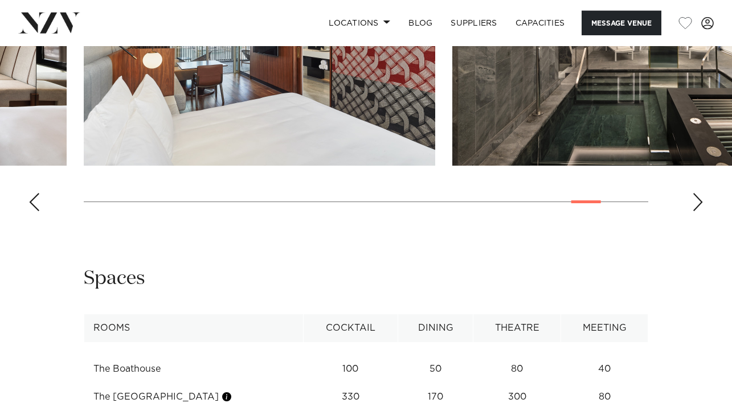
click at [700, 211] on div "Next slide" at bounding box center [697, 202] width 11 height 18
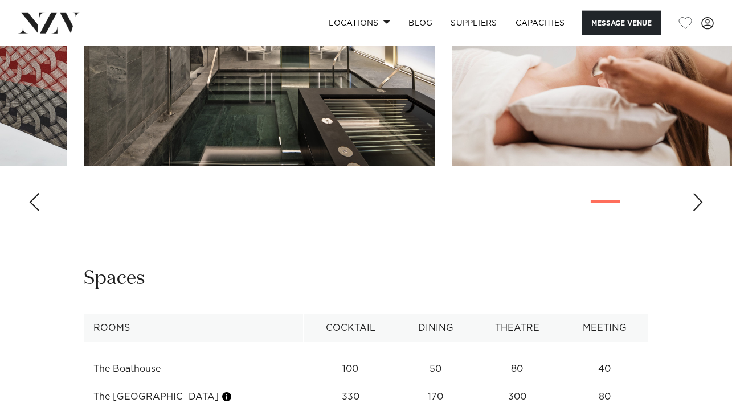
click at [700, 211] on div "Next slide" at bounding box center [697, 202] width 11 height 18
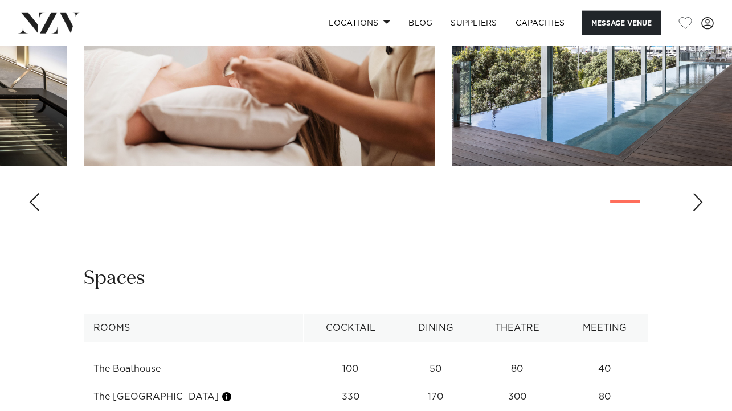
click at [700, 211] on div "Next slide" at bounding box center [697, 202] width 11 height 18
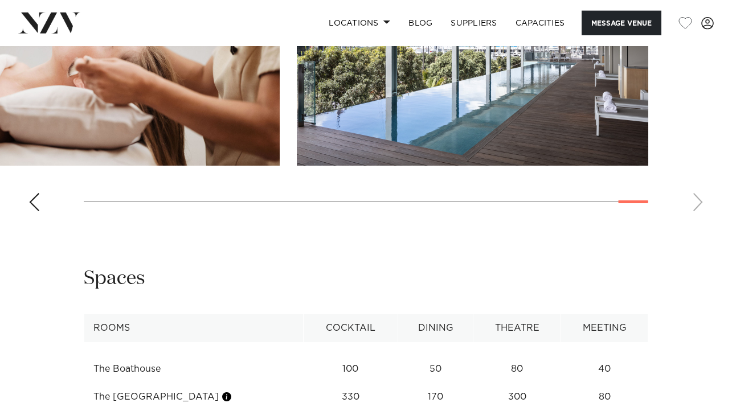
click at [35, 211] on div "Previous slide" at bounding box center [33, 202] width 11 height 18
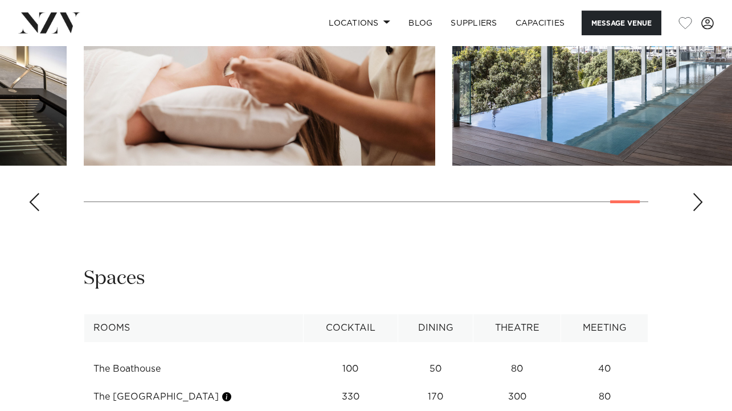
click at [35, 211] on div "Previous slide" at bounding box center [33, 202] width 11 height 18
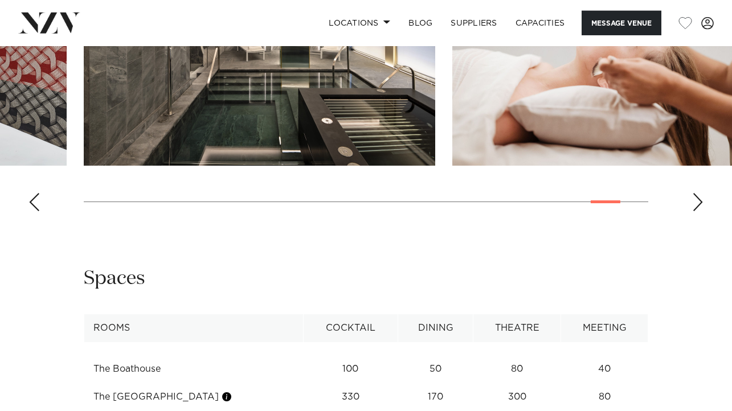
click at [35, 211] on div "Previous slide" at bounding box center [33, 202] width 11 height 18
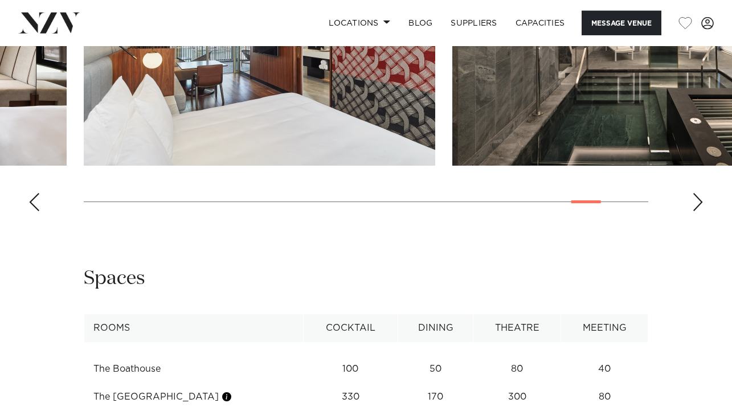
click at [35, 211] on div "Previous slide" at bounding box center [33, 202] width 11 height 18
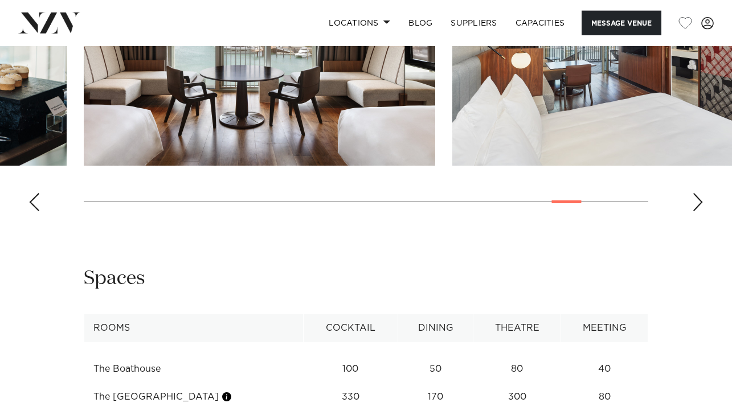
click at [35, 211] on div "Previous slide" at bounding box center [33, 202] width 11 height 18
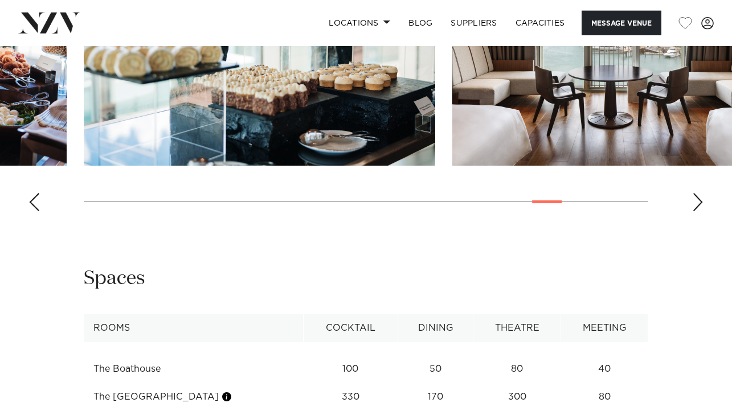
click at [35, 211] on div "Previous slide" at bounding box center [33, 202] width 11 height 18
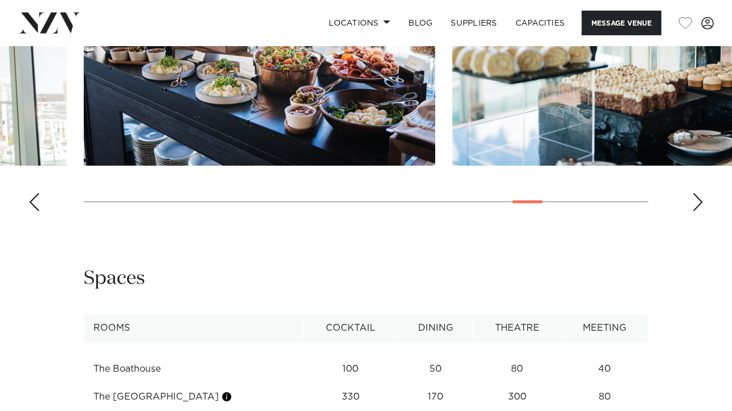
click at [35, 211] on div "Previous slide" at bounding box center [33, 202] width 11 height 18
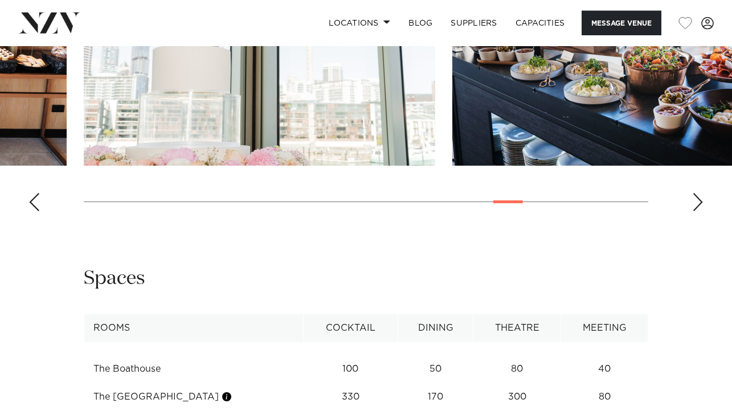
click at [35, 211] on div "Previous slide" at bounding box center [33, 202] width 11 height 18
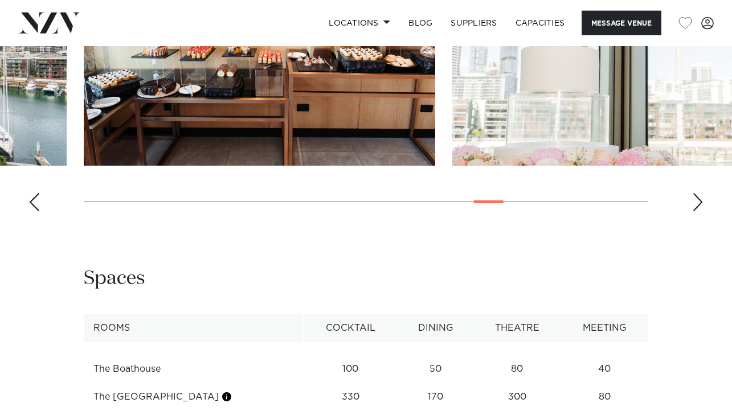
click at [35, 211] on div "Previous slide" at bounding box center [33, 202] width 11 height 18
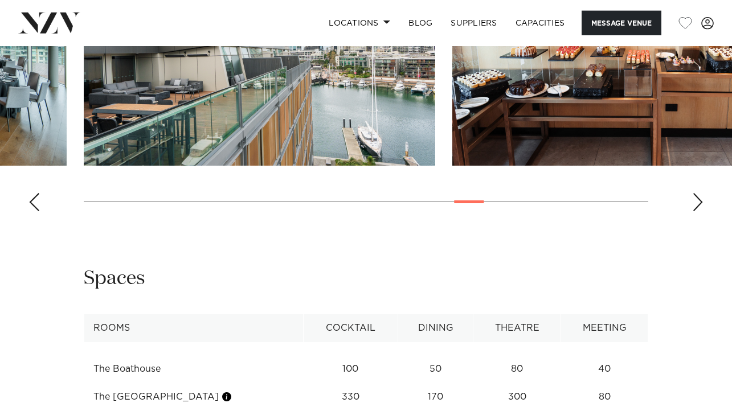
click at [35, 211] on div "Previous slide" at bounding box center [33, 202] width 11 height 18
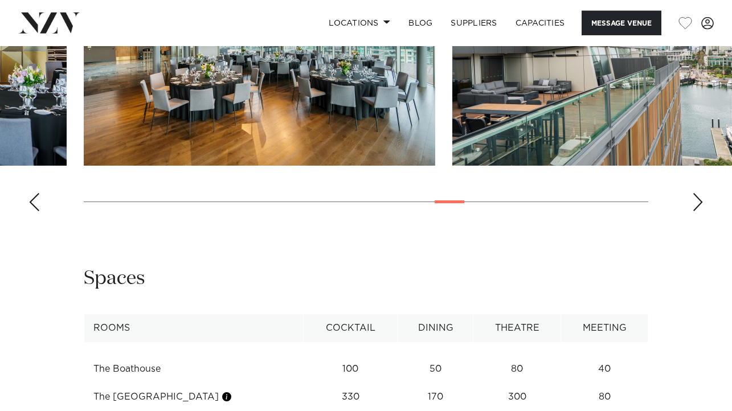
click at [35, 211] on div "Previous slide" at bounding box center [33, 202] width 11 height 18
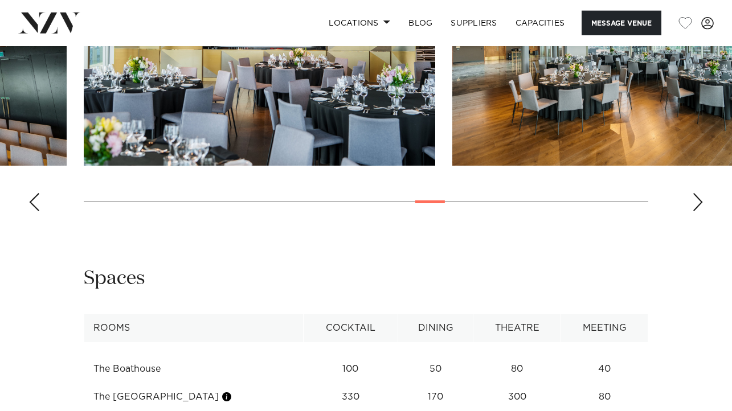
click at [35, 211] on div "Previous slide" at bounding box center [33, 202] width 11 height 18
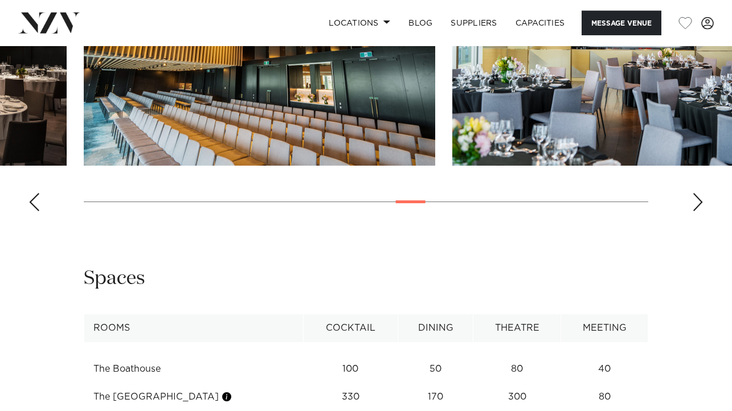
click at [35, 211] on div "Previous slide" at bounding box center [33, 202] width 11 height 18
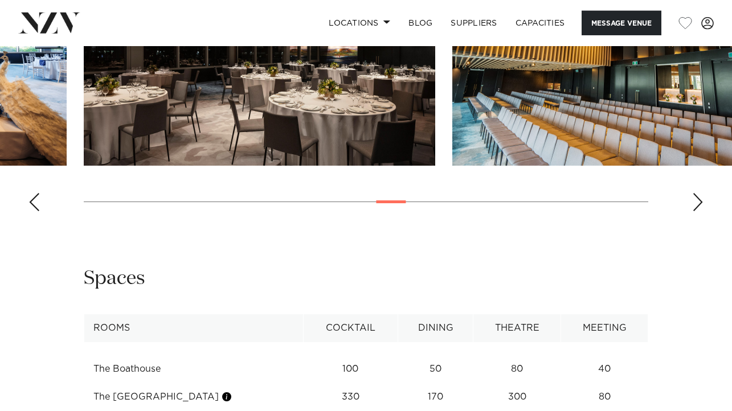
click at [35, 211] on div "Previous slide" at bounding box center [33, 202] width 11 height 18
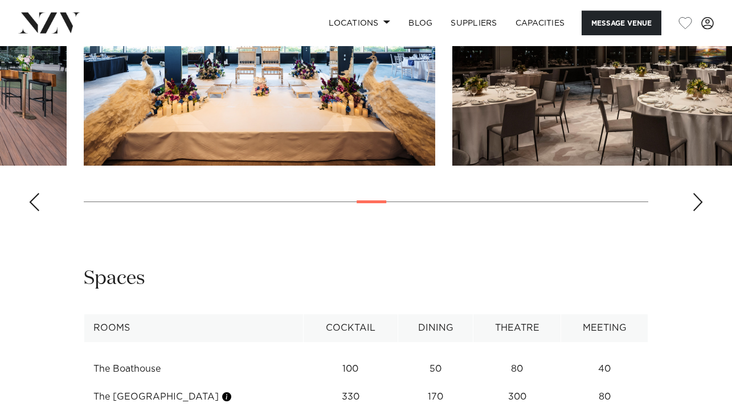
click at [33, 211] on div "Previous slide" at bounding box center [33, 202] width 11 height 18
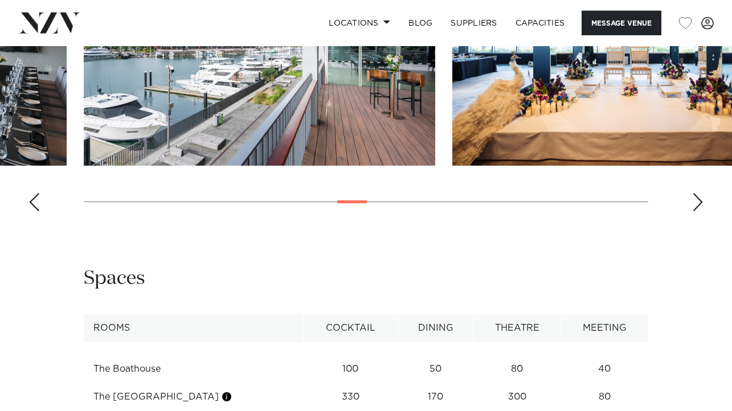
click at [33, 211] on div "Previous slide" at bounding box center [33, 202] width 11 height 18
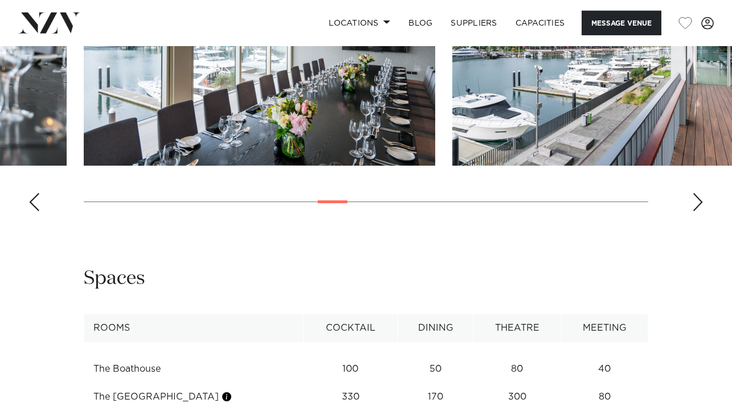
click at [33, 211] on div "Previous slide" at bounding box center [33, 202] width 11 height 18
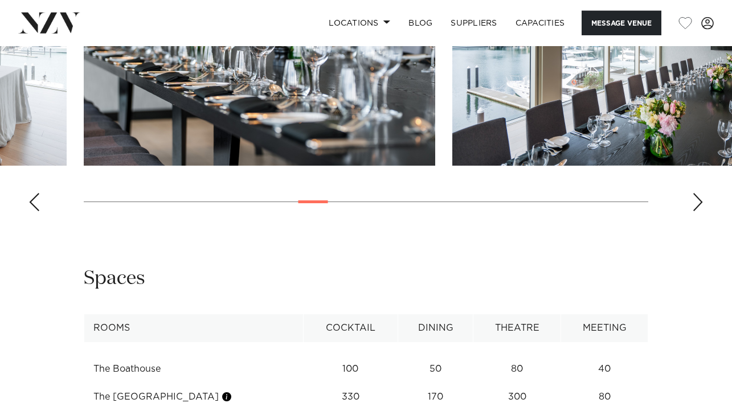
click at [33, 211] on div "Previous slide" at bounding box center [33, 202] width 11 height 18
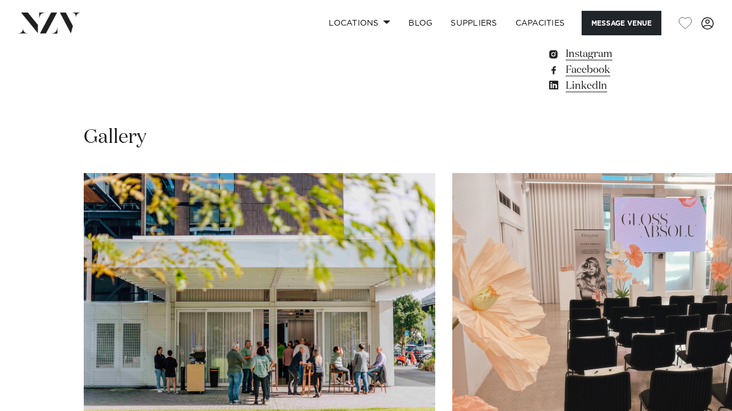
scroll to position [980, 0]
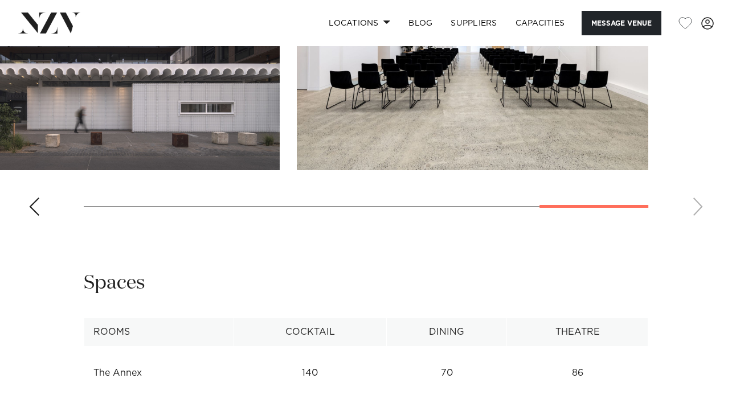
scroll to position [1222, 0]
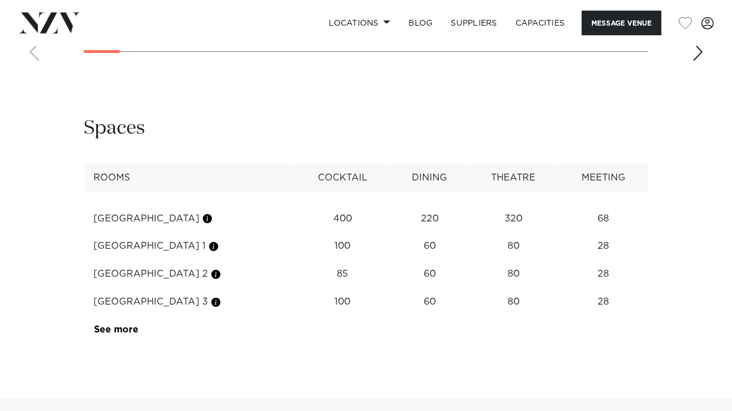
scroll to position [1430, 0]
click at [106, 334] on link "See more" at bounding box center [138, 329] width 89 height 9
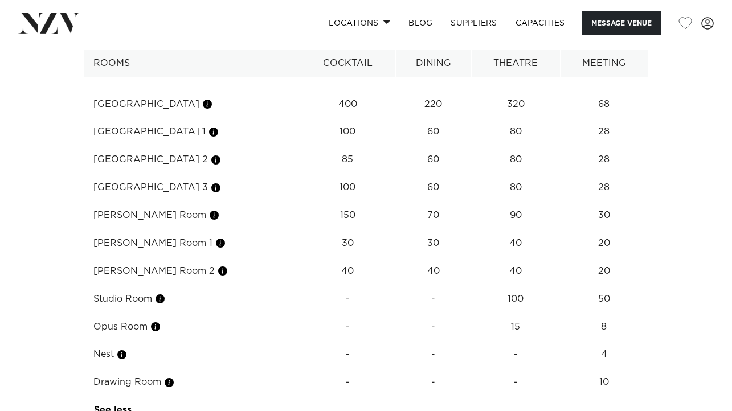
scroll to position [1543, 0]
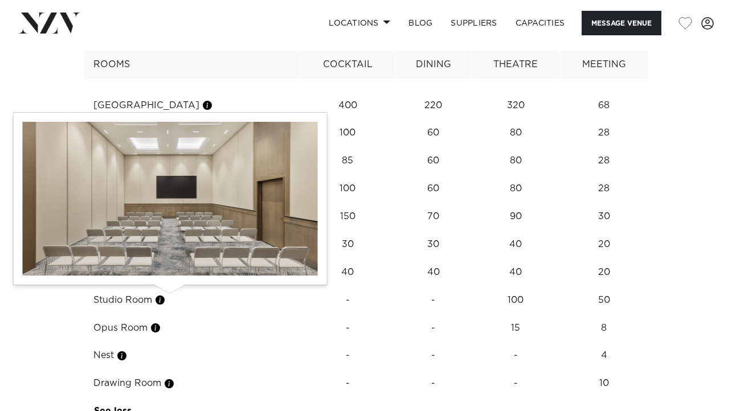
click at [217, 278] on button "button" at bounding box center [222, 271] width 11 height 11
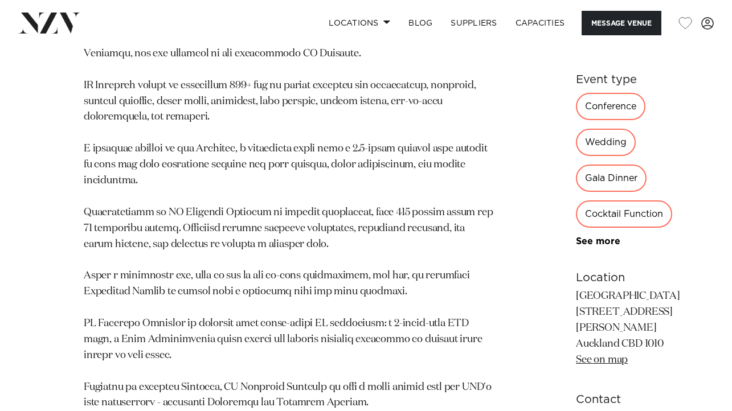
scroll to position [544, 0]
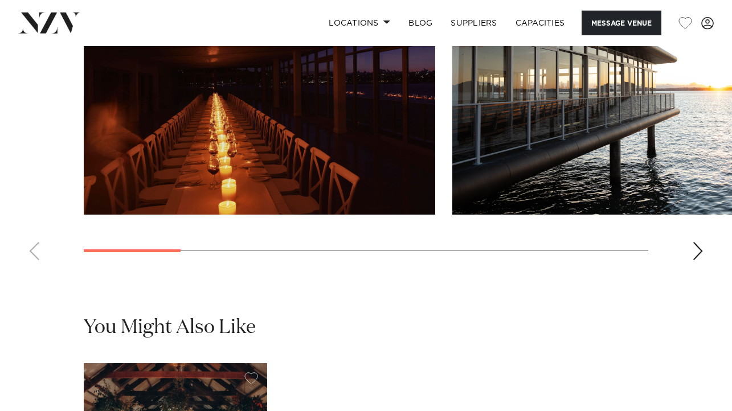
scroll to position [1091, 0]
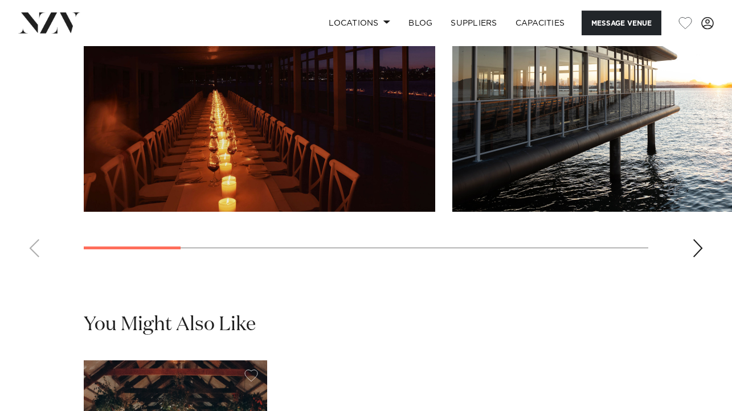
click at [696, 257] on div "Next slide" at bounding box center [697, 248] width 11 height 18
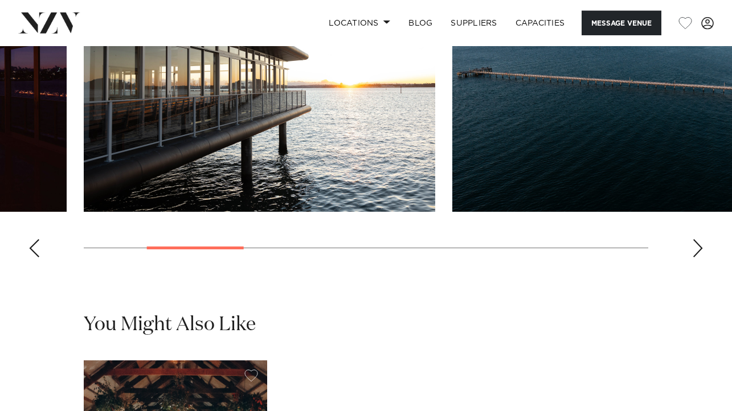
click at [696, 257] on div "Next slide" at bounding box center [697, 248] width 11 height 18
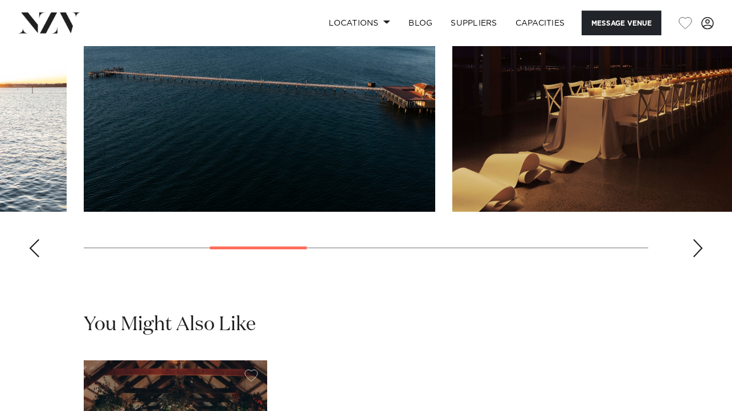
click at [696, 257] on div "Next slide" at bounding box center [697, 248] width 11 height 18
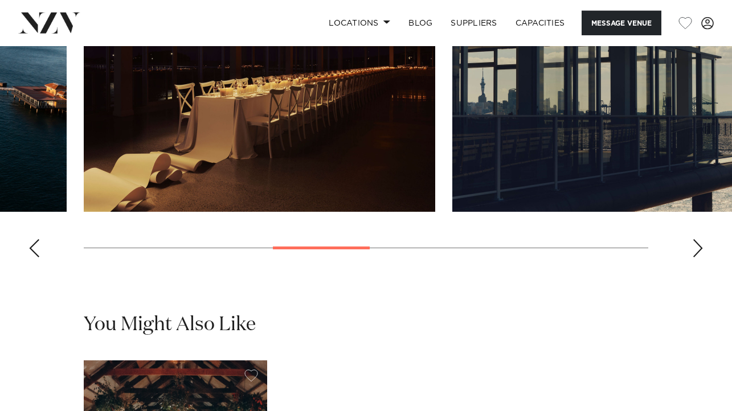
click at [696, 257] on div "Next slide" at bounding box center [697, 248] width 11 height 18
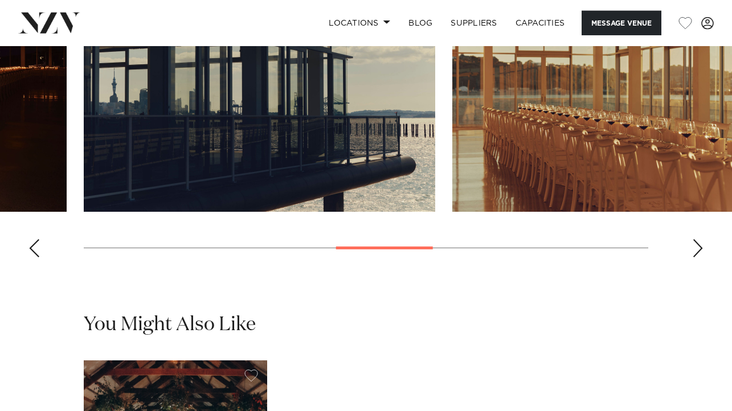
click at [696, 257] on div "Next slide" at bounding box center [697, 248] width 11 height 18
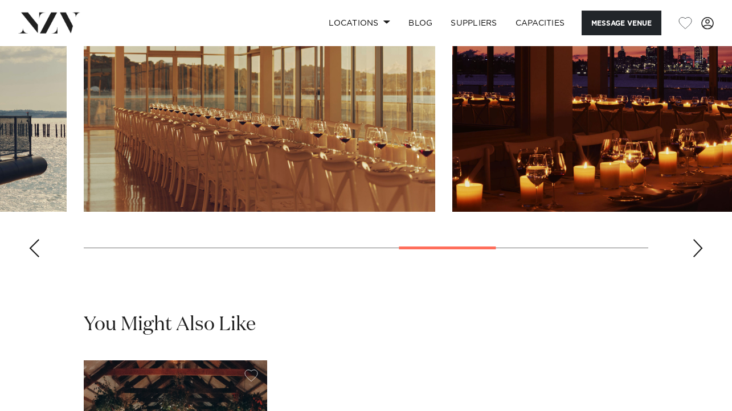
click at [696, 257] on div "Next slide" at bounding box center [697, 248] width 11 height 18
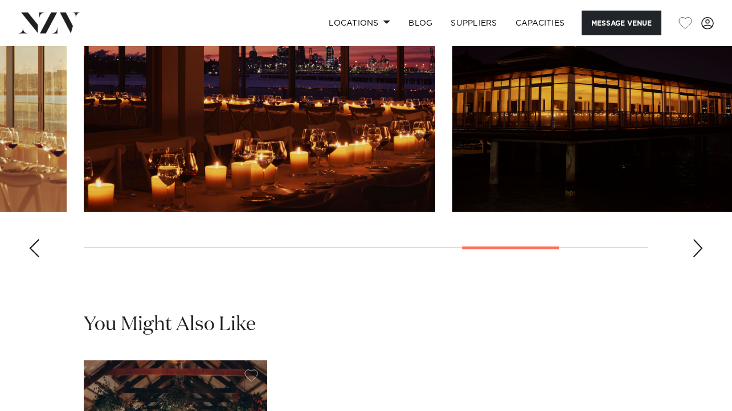
click at [696, 257] on div "Next slide" at bounding box center [697, 248] width 11 height 18
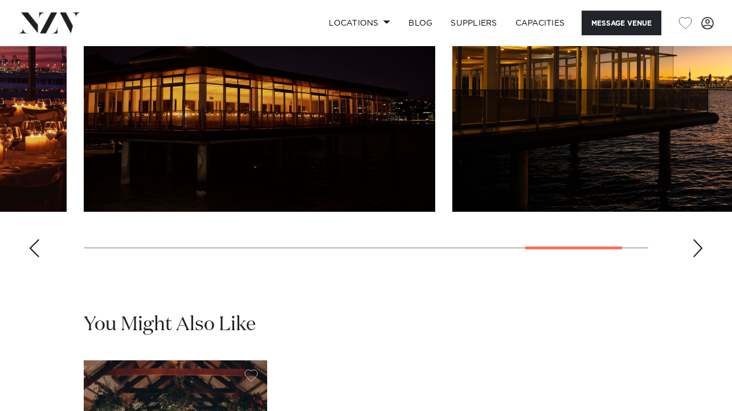
click at [696, 257] on div "Next slide" at bounding box center [697, 248] width 11 height 18
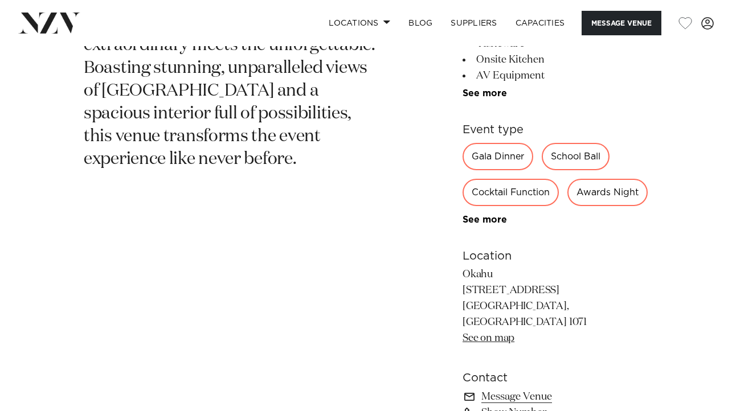
scroll to position [513, 0]
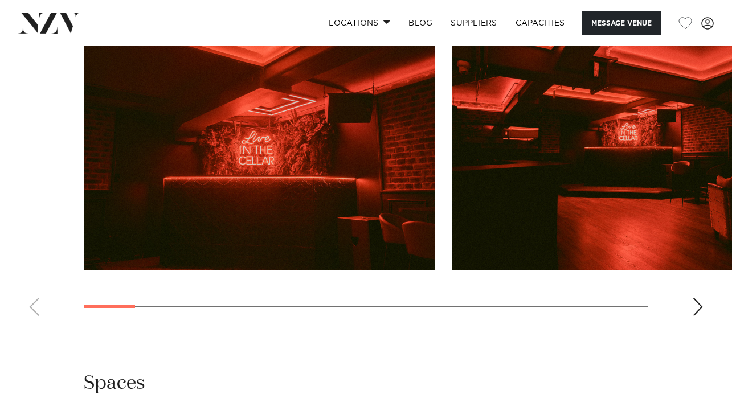
scroll to position [1089, 0]
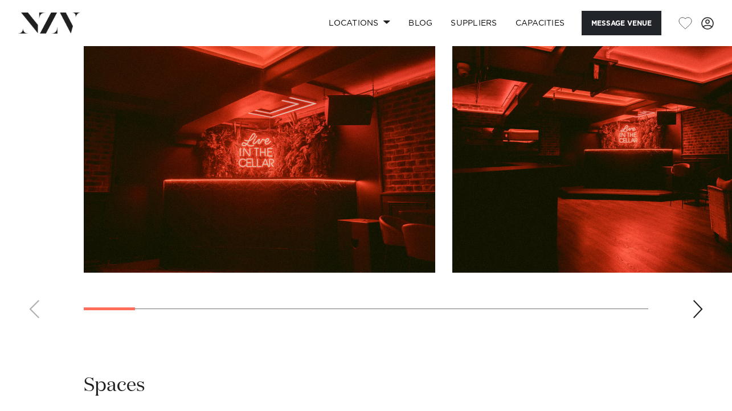
click at [699, 307] on div "Next slide" at bounding box center [697, 309] width 11 height 18
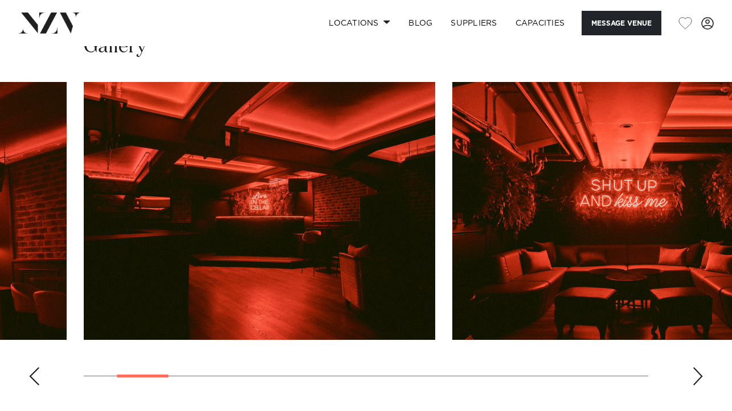
scroll to position [1026, 0]
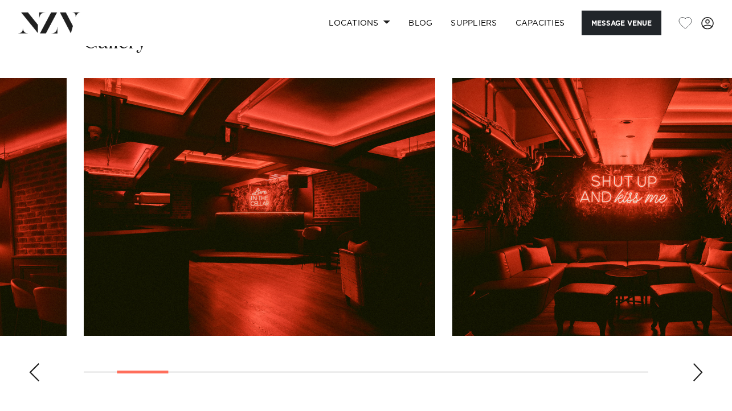
click at [698, 370] on div "Next slide" at bounding box center [697, 372] width 11 height 18
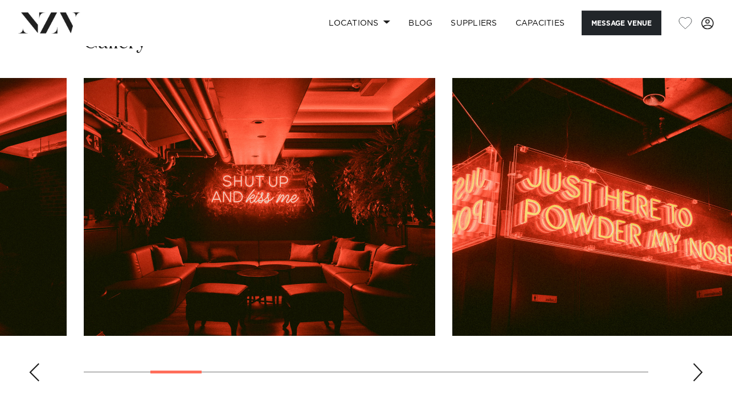
click at [698, 370] on div "Next slide" at bounding box center [697, 372] width 11 height 18
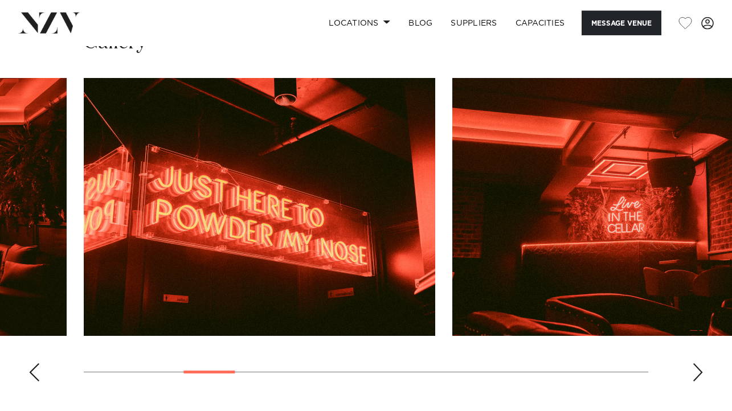
click at [698, 370] on div "Next slide" at bounding box center [697, 372] width 11 height 18
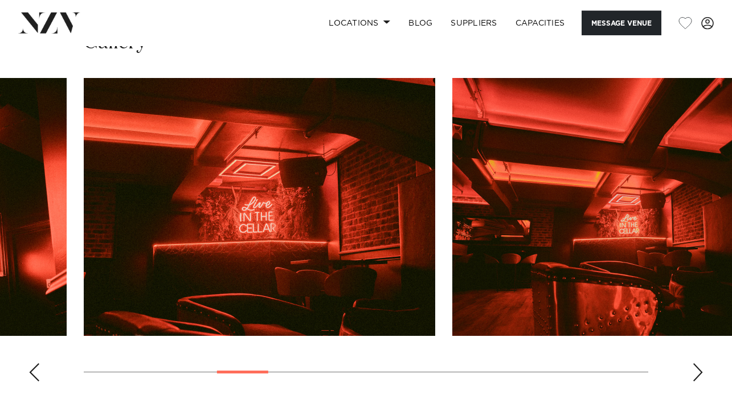
click at [698, 370] on div "Next slide" at bounding box center [697, 372] width 11 height 18
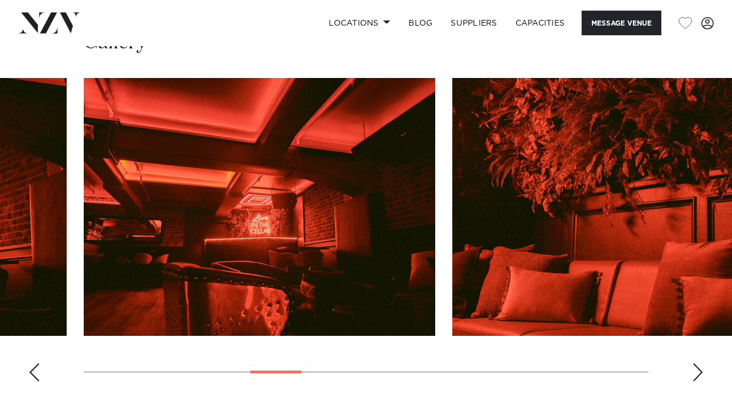
click at [698, 370] on div "Next slide" at bounding box center [697, 372] width 11 height 18
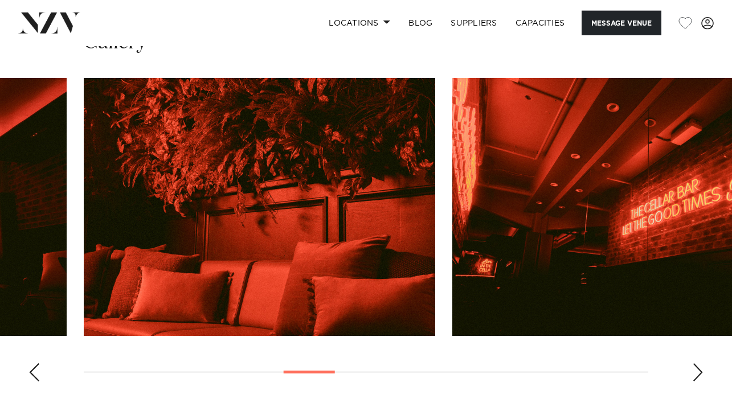
click at [698, 370] on div "Next slide" at bounding box center [697, 372] width 11 height 18
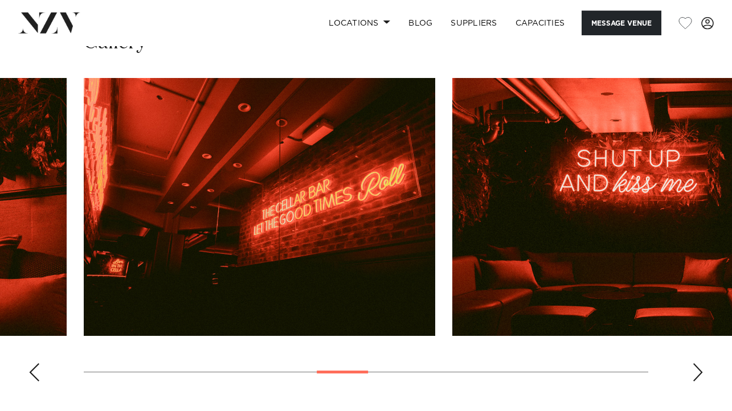
click at [698, 370] on div "Next slide" at bounding box center [697, 372] width 11 height 18
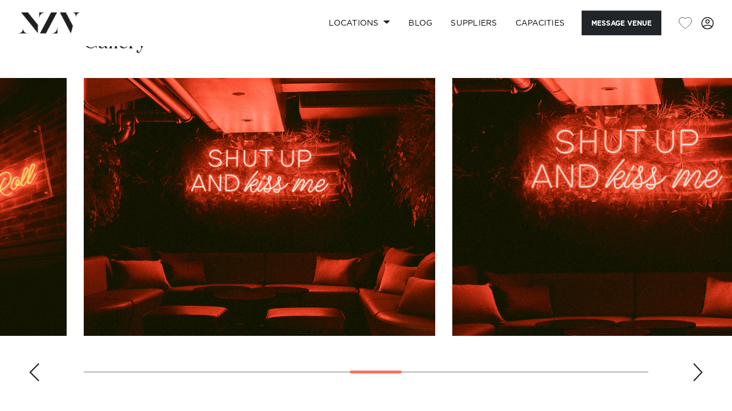
click at [698, 370] on div "Next slide" at bounding box center [697, 372] width 11 height 18
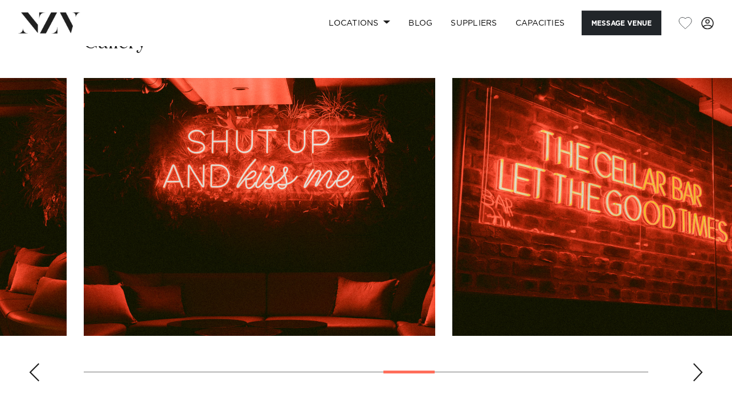
click at [698, 371] on div "Next slide" at bounding box center [697, 372] width 11 height 18
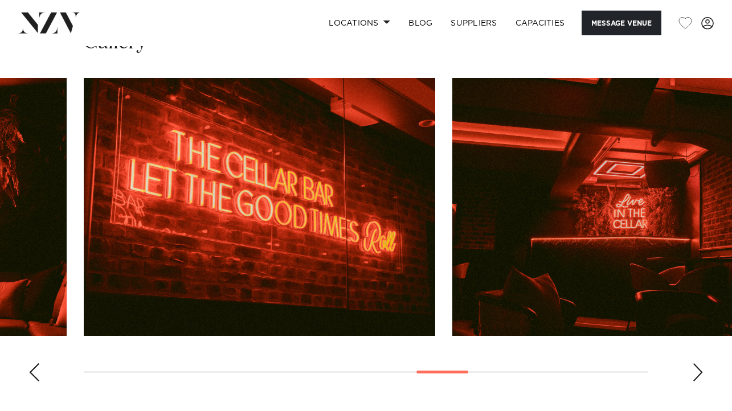
click at [698, 371] on div "Next slide" at bounding box center [697, 372] width 11 height 18
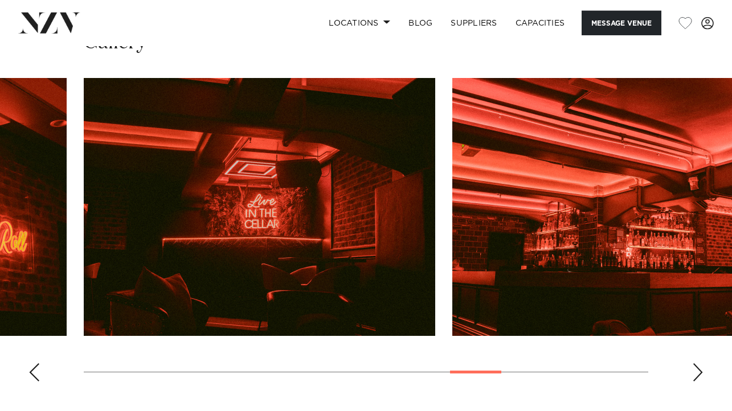
click at [698, 371] on div "Next slide" at bounding box center [697, 372] width 11 height 18
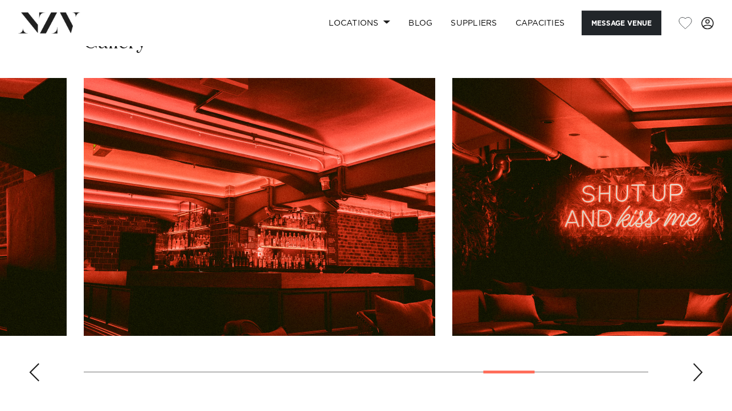
click at [698, 371] on div "Next slide" at bounding box center [697, 372] width 11 height 18
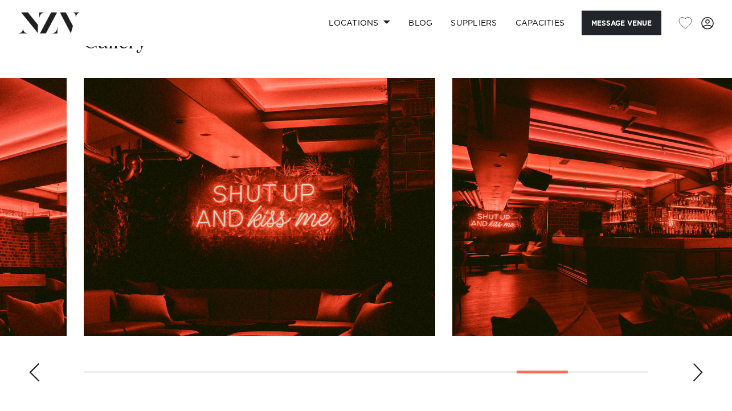
click at [698, 371] on div "Next slide" at bounding box center [697, 372] width 11 height 18
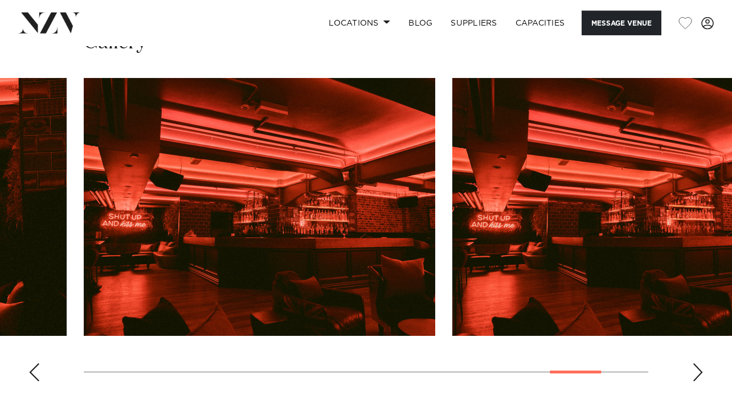
click at [698, 371] on div "Next slide" at bounding box center [697, 372] width 11 height 18
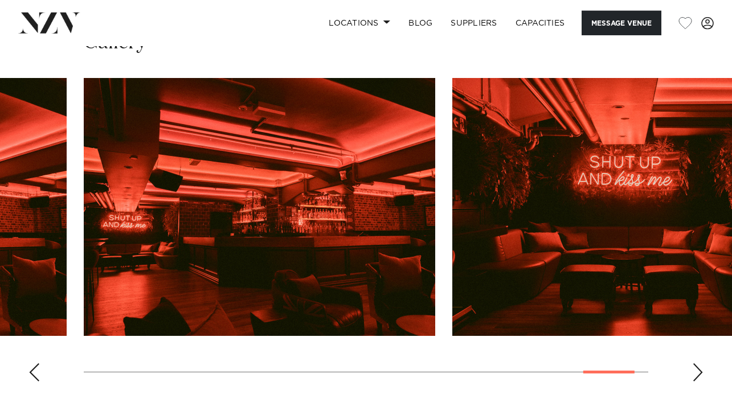
click at [698, 371] on div "Next slide" at bounding box center [697, 372] width 11 height 18
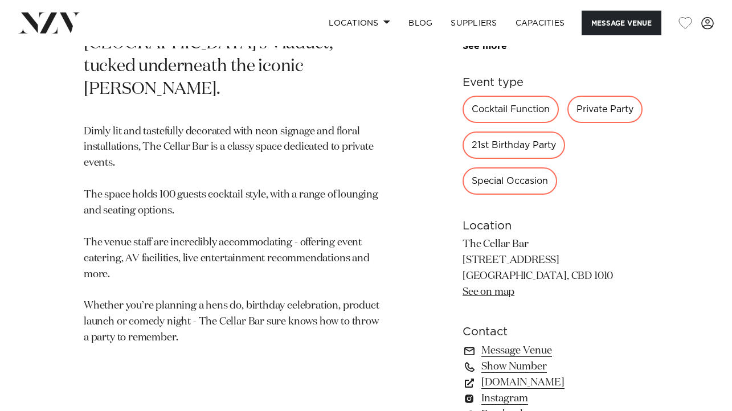
scroll to position [562, 0]
